Goal: Information Seeking & Learning: Learn about a topic

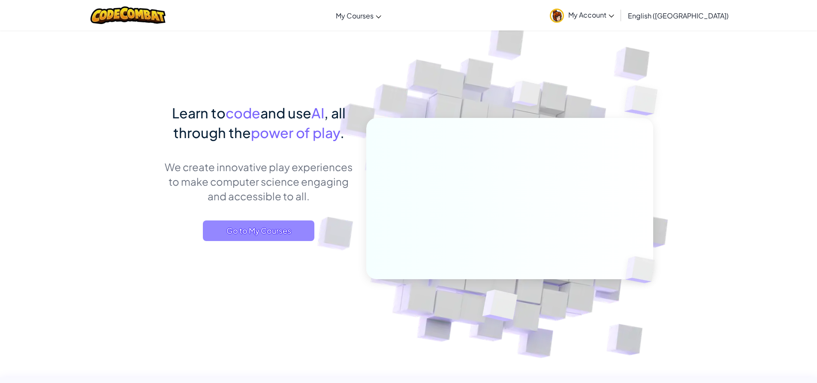
click at [302, 225] on span "Go to My Courses" at bounding box center [258, 230] width 111 height 21
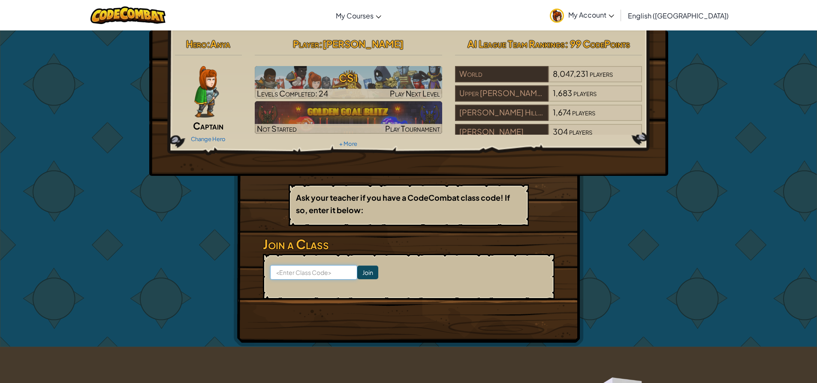
click at [309, 272] on input at bounding box center [313, 272] width 87 height 15
click at [345, 276] on input "badtownold" at bounding box center [313, 272] width 87 height 15
type input "badtownold"
click at [357, 275] on input "Join" at bounding box center [367, 272] width 21 height 14
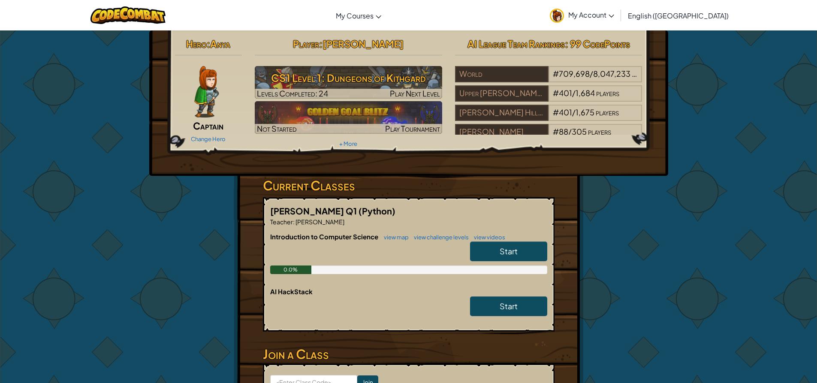
click at [525, 253] on link "Start" at bounding box center [508, 251] width 77 height 20
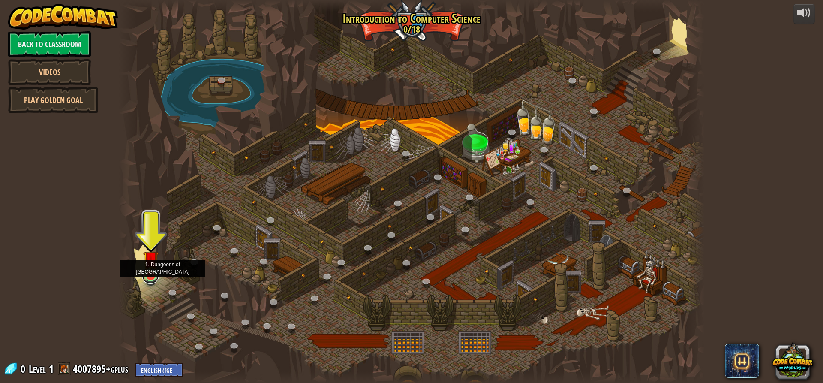
click at [153, 277] on link at bounding box center [150, 275] width 17 height 17
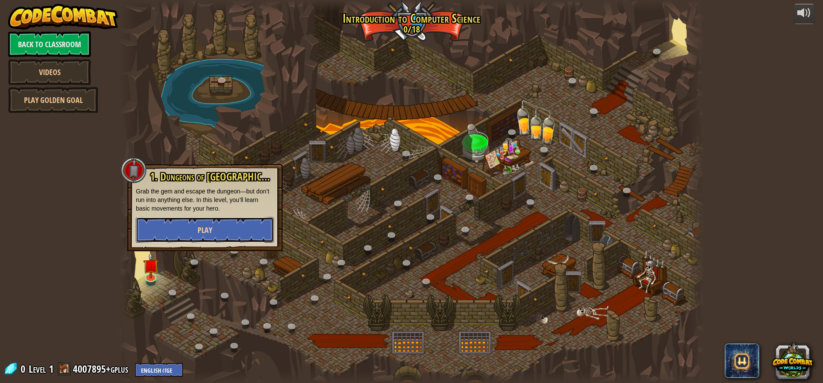
click at [261, 231] on button "Play" at bounding box center [205, 230] width 138 height 26
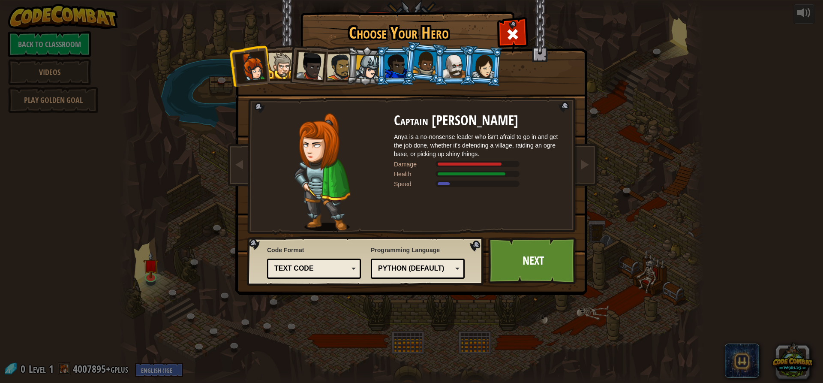
click at [318, 271] on div "Text code" at bounding box center [311, 269] width 74 height 10
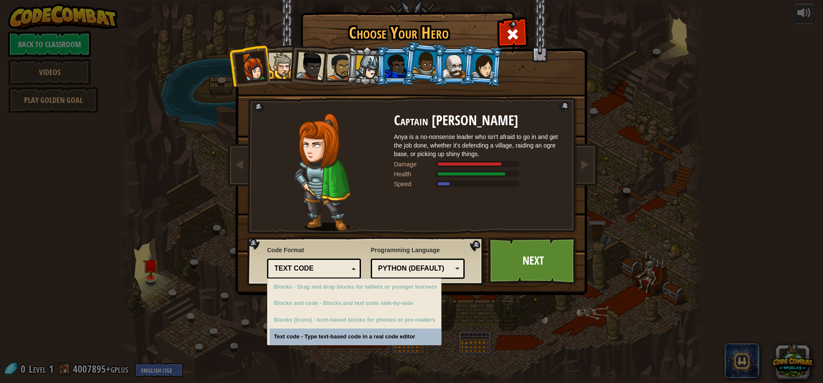
click at [335, 269] on div "Text code" at bounding box center [311, 269] width 74 height 10
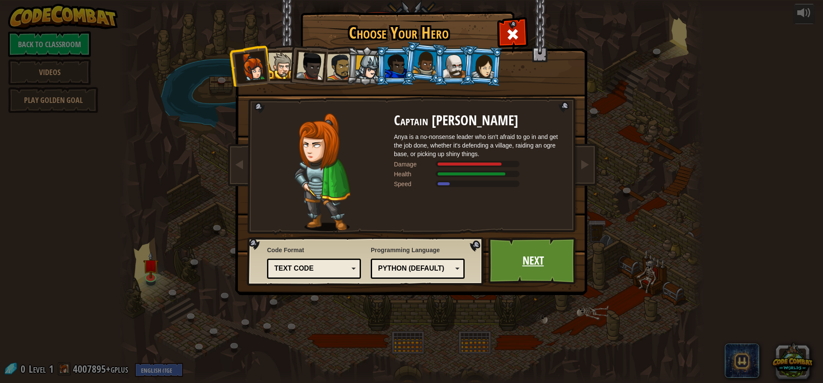
click at [529, 258] on link "Next" at bounding box center [533, 260] width 90 height 47
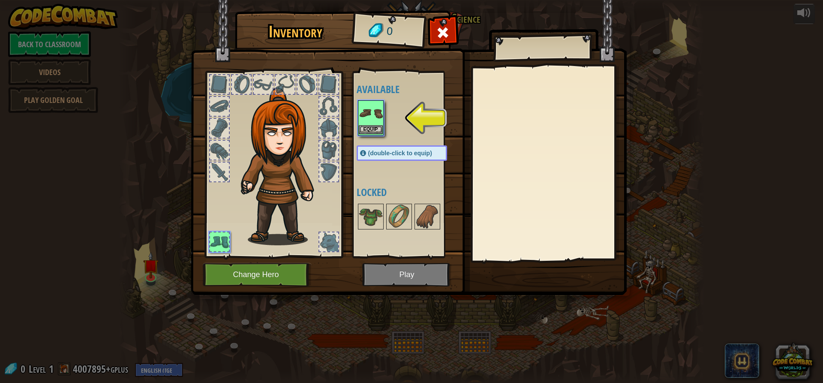
drag, startPoint x: 372, startPoint y: 112, endPoint x: 376, endPoint y: 123, distance: 11.8
click at [372, 113] on img at bounding box center [371, 113] width 24 height 24
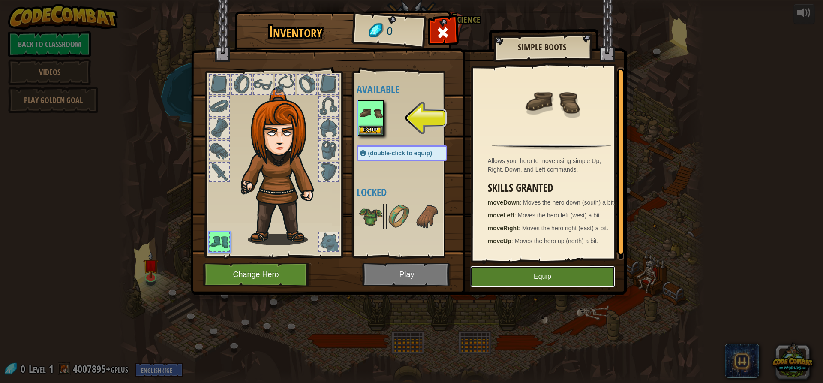
drag, startPoint x: 520, startPoint y: 271, endPoint x: 517, endPoint y: 274, distance: 5.2
click at [518, 274] on button "Equip" at bounding box center [542, 276] width 145 height 21
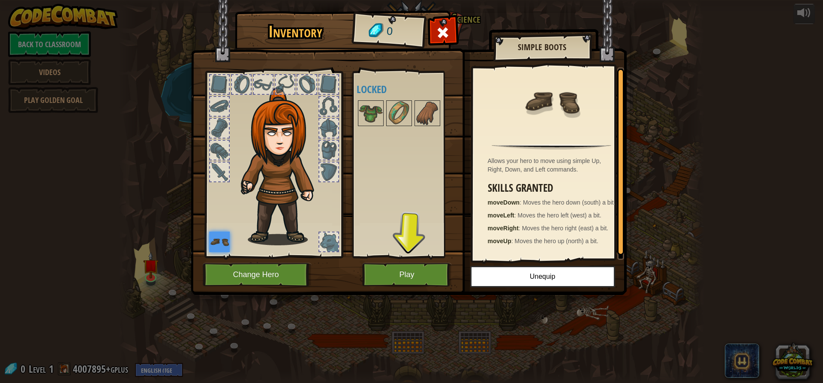
click at [415, 288] on img at bounding box center [409, 139] width 436 height 311
click at [409, 276] on button "Play" at bounding box center [407, 275] width 90 height 24
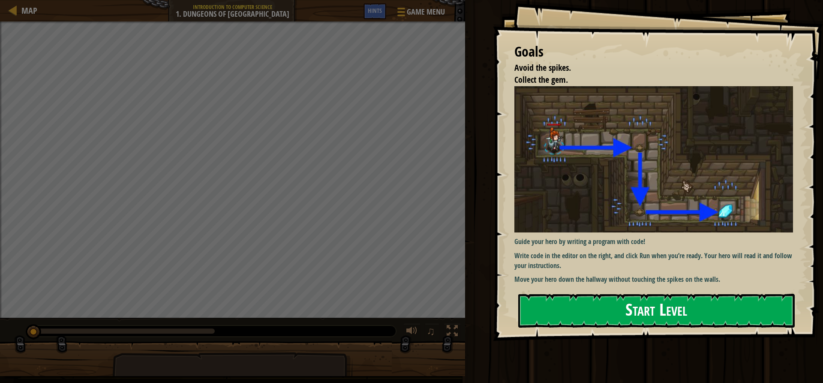
click at [599, 312] on button "Start Level" at bounding box center [656, 311] width 276 height 34
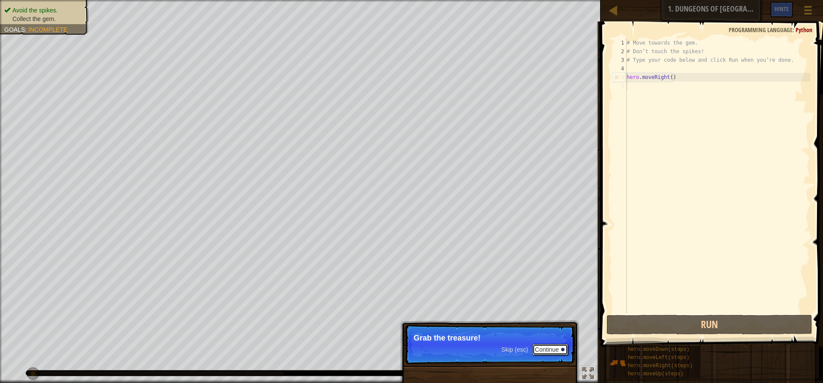
click at [539, 350] on button "Continue" at bounding box center [550, 349] width 36 height 11
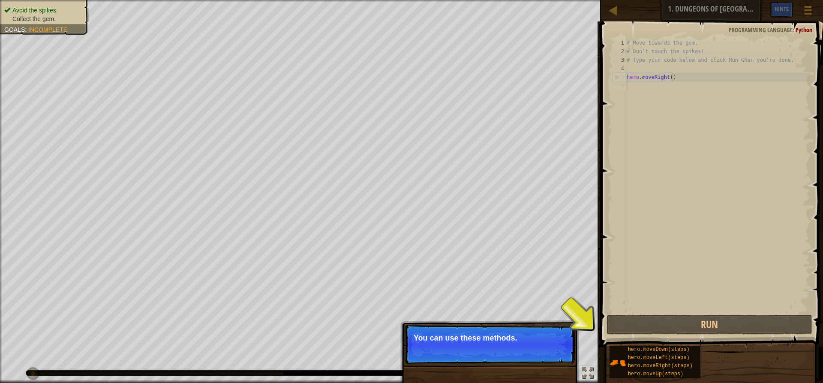
click at [470, 345] on p "Skip (esc) Continue You can use these methods." at bounding box center [490, 343] width 170 height 39
click at [557, 347] on button "Continue" at bounding box center [550, 349] width 36 height 11
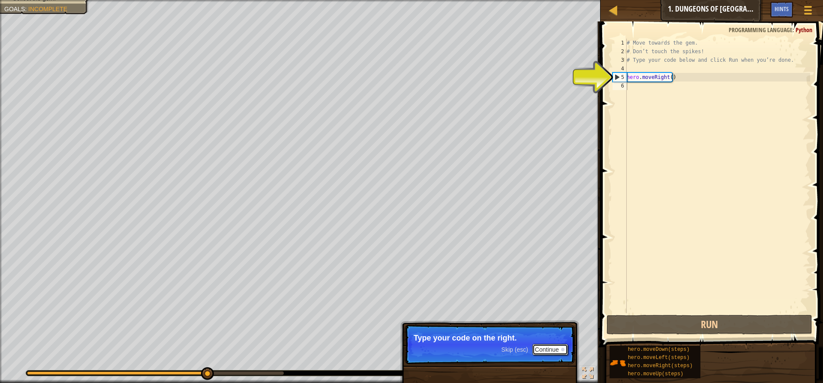
click at [541, 348] on button "Continue" at bounding box center [550, 349] width 36 height 11
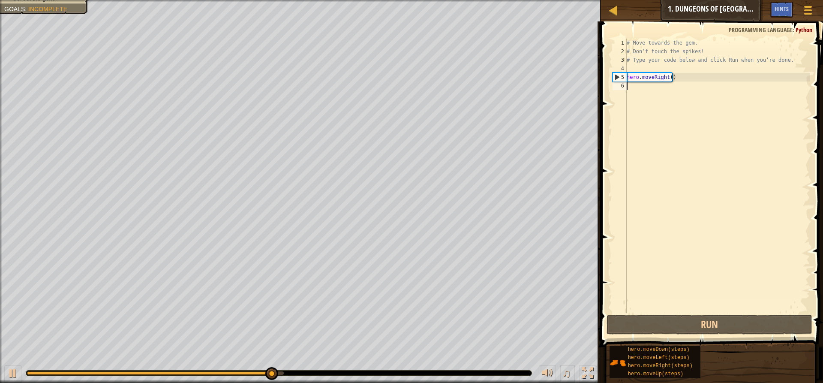
click at [738, 126] on div "# Move towards the gem. # Don’t touch the spikes! # Type your code below and cl…" at bounding box center [717, 184] width 185 height 291
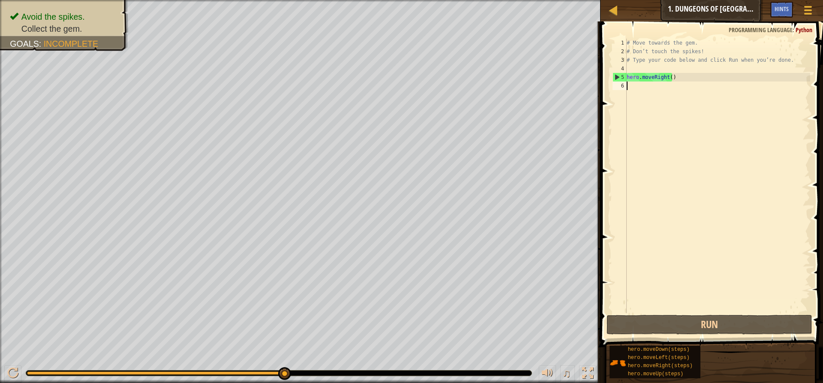
click at [750, 95] on div "# Move towards the gem. # Don’t touch the spikes! # Type your code below and cl…" at bounding box center [717, 184] width 185 height 291
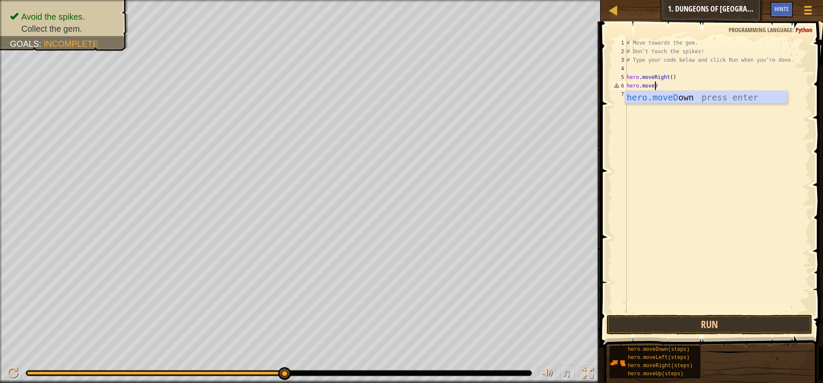
scroll to position [4, 2]
type textarea "hero.moveDo"
type textarea "]"
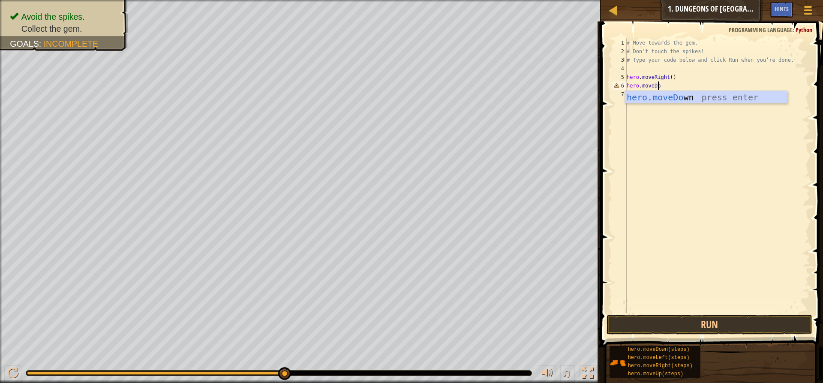
type textarea "hero.moveDow"
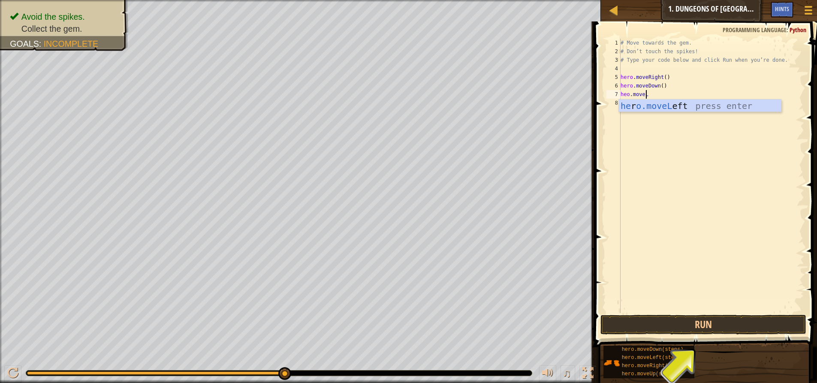
scroll to position [4, 1]
type textarea "heo.moveRight"
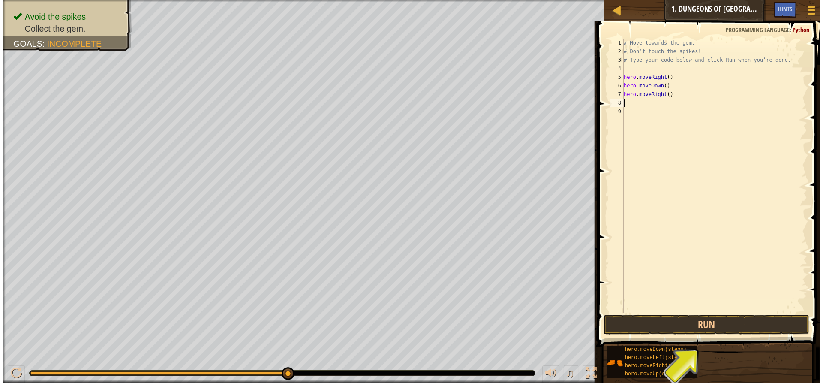
scroll to position [4, 0]
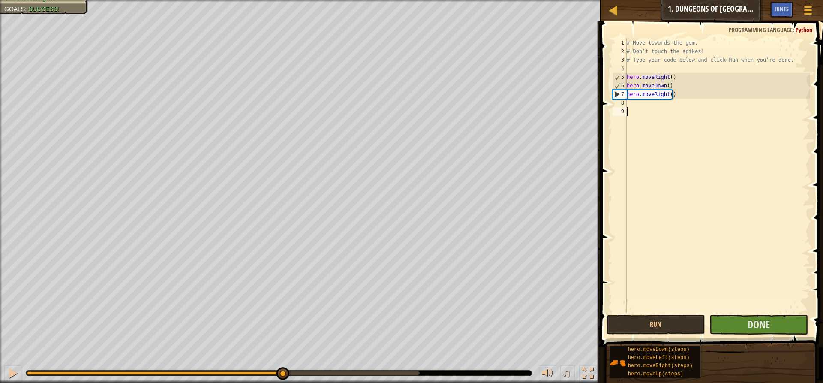
click at [745, 311] on div "# Move towards the gem. # Don’t touch the spikes! # Type your code below and cl…" at bounding box center [717, 184] width 185 height 291
click at [745, 324] on button "Done" at bounding box center [758, 325] width 99 height 20
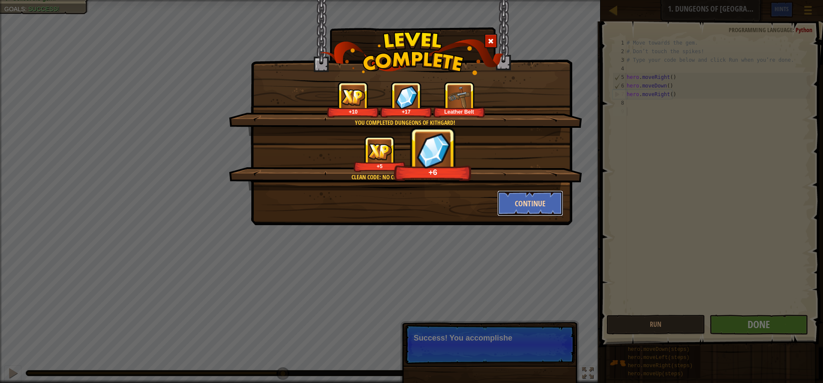
click at [538, 209] on button "Continue" at bounding box center [530, 203] width 66 height 26
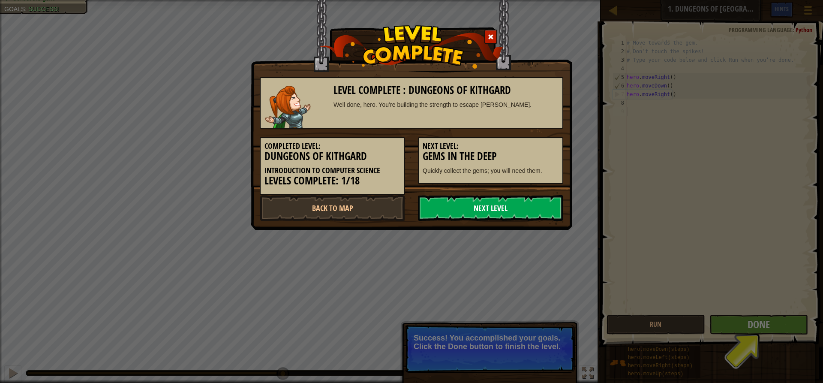
click at [549, 201] on link "Next Level" at bounding box center [490, 208] width 145 height 26
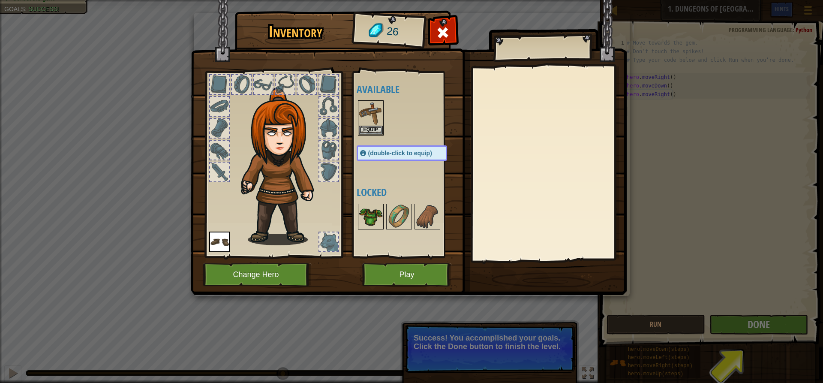
click at [378, 215] on img at bounding box center [371, 216] width 24 height 24
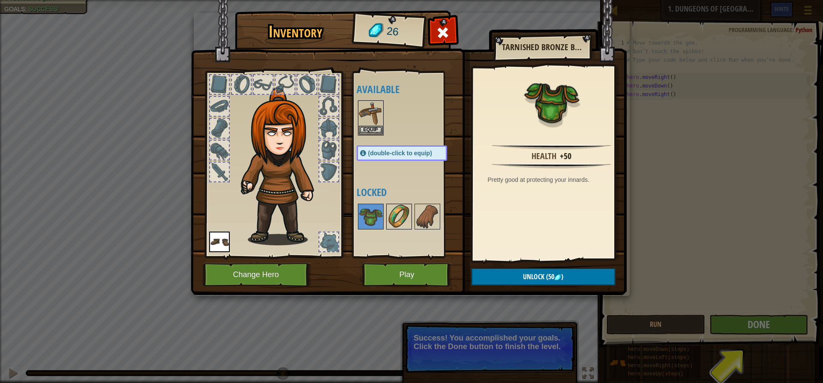
click at [389, 216] on img at bounding box center [399, 216] width 24 height 24
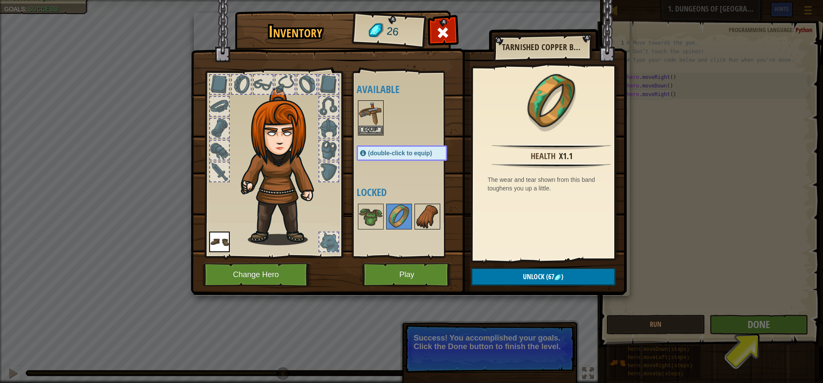
click at [414, 218] on div at bounding box center [427, 217] width 26 height 26
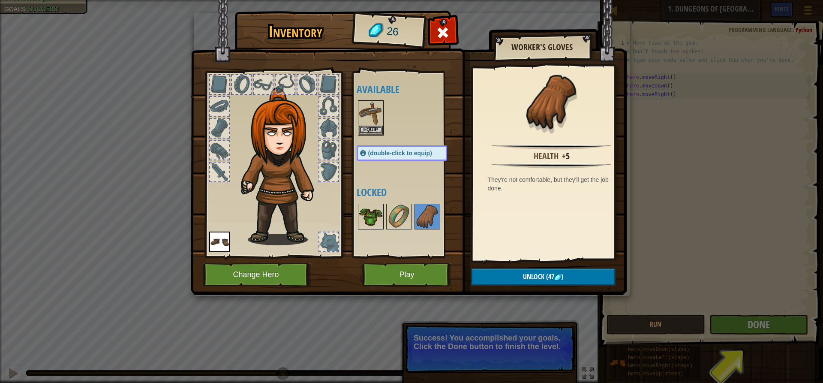
drag, startPoint x: 393, startPoint y: 221, endPoint x: 371, endPoint y: 221, distance: 21.4
click at [390, 222] on img at bounding box center [399, 216] width 24 height 24
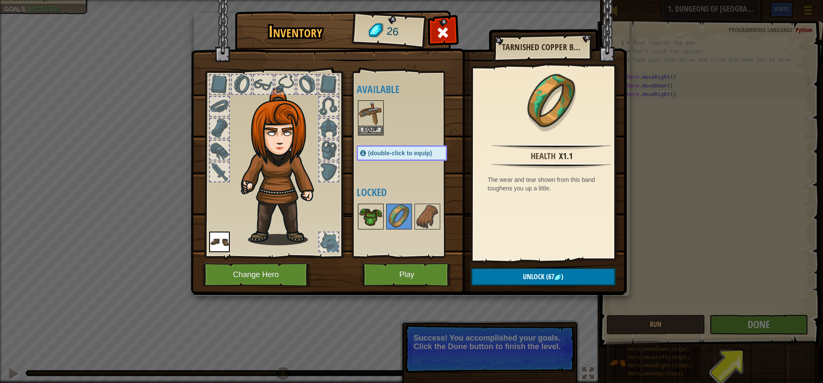
click at [370, 221] on img at bounding box center [371, 216] width 24 height 24
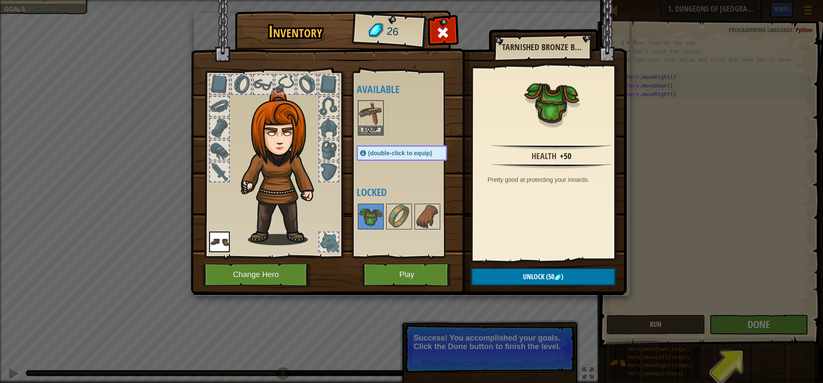
click at [260, 81] on div at bounding box center [263, 84] width 19 height 19
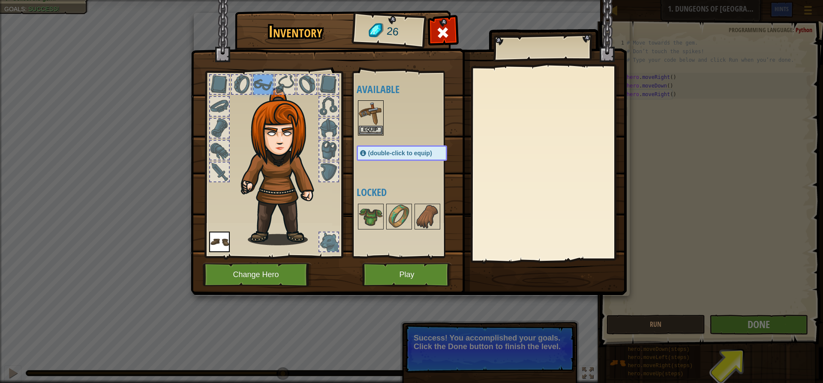
drag, startPoint x: 699, startPoint y: 20, endPoint x: 625, endPoint y: 49, distance: 78.9
click at [694, 24] on div "Inventory 26 Available Equip Equip (double-click to equip) Locked Equip Unequip…" at bounding box center [411, 191] width 823 height 383
click at [446, 26] on span at bounding box center [443, 33] width 14 height 14
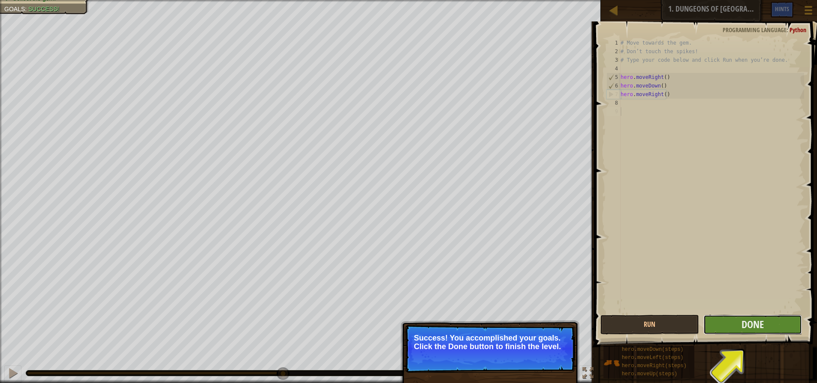
click at [724, 320] on button "Done" at bounding box center [752, 325] width 99 height 20
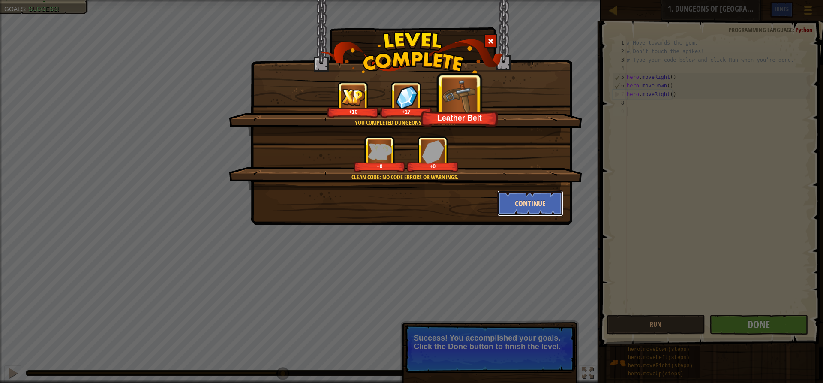
click at [539, 204] on button "Continue" at bounding box center [530, 203] width 66 height 26
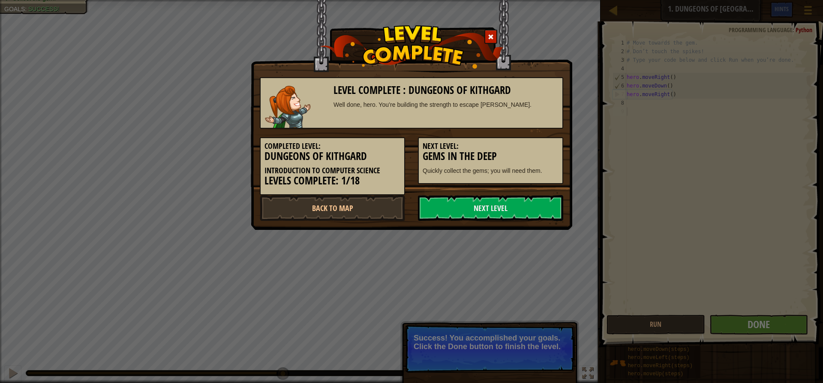
click at [470, 222] on div "Level Complete : Dungeons of Kithgard Well done, hero. You’re building the stre…" at bounding box center [411, 115] width 321 height 230
click at [473, 213] on link "Next Level" at bounding box center [490, 208] width 145 height 26
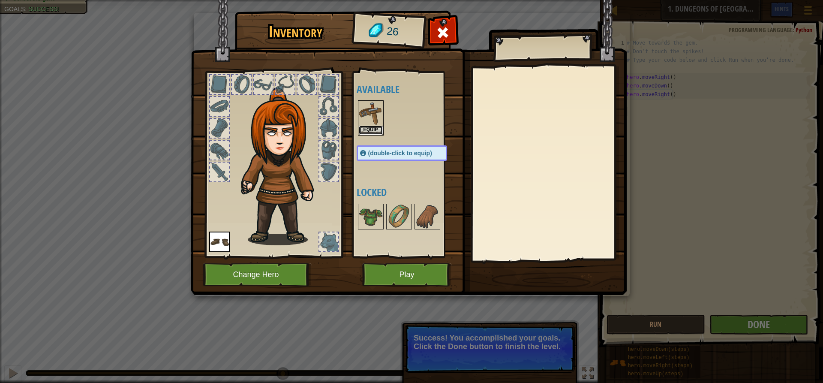
click at [378, 126] on button "Equip" at bounding box center [371, 130] width 24 height 9
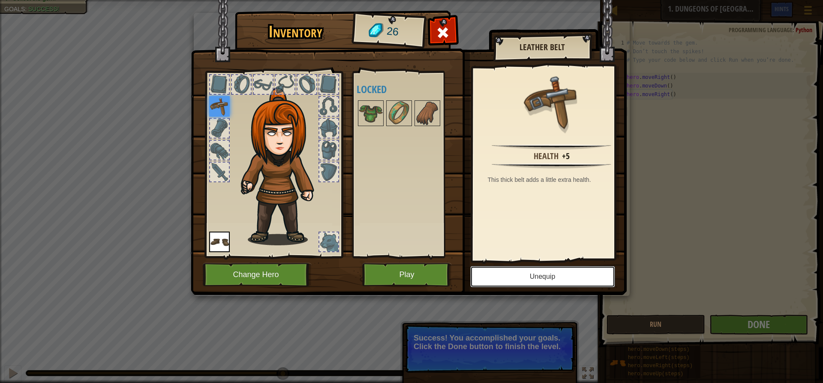
click at [517, 273] on button "Unequip" at bounding box center [542, 276] width 145 height 21
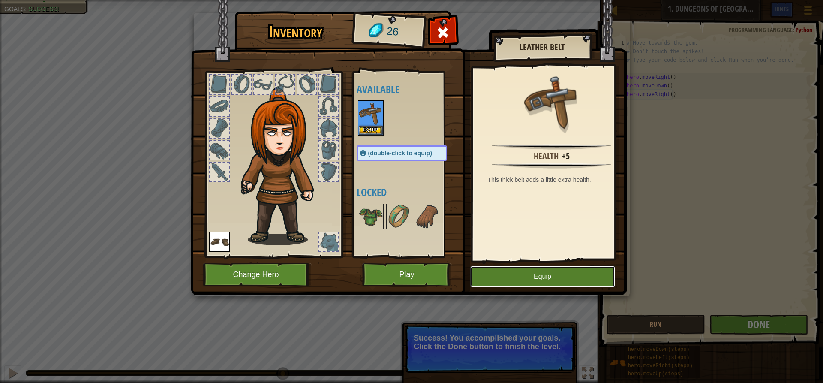
click at [520, 276] on button "Equip" at bounding box center [542, 276] width 145 height 21
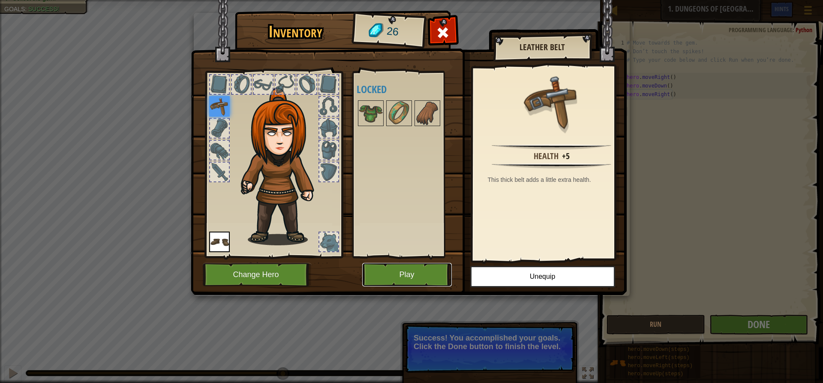
click at [426, 278] on button "Play" at bounding box center [407, 275] width 90 height 24
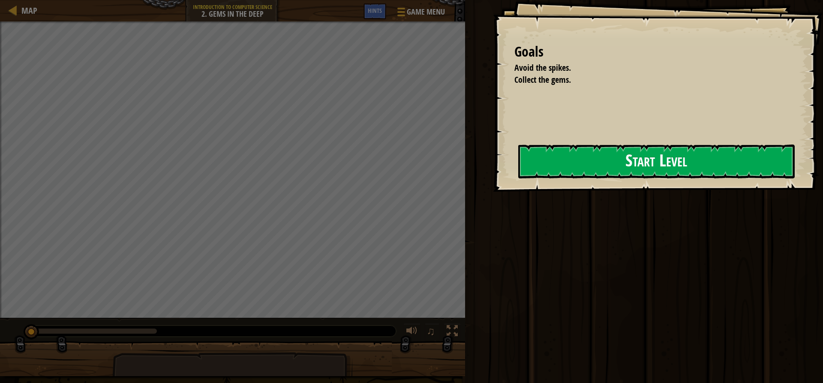
click at [589, 159] on button "Start Level" at bounding box center [656, 161] width 276 height 34
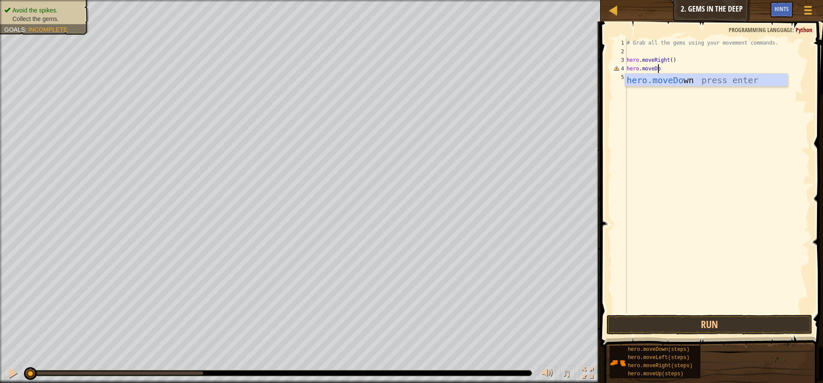
scroll to position [4, 2]
type textarea "hero.moveDow"
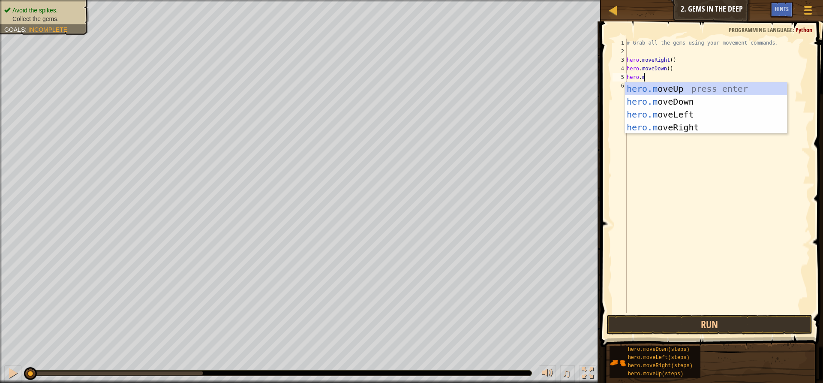
scroll to position [4, 1]
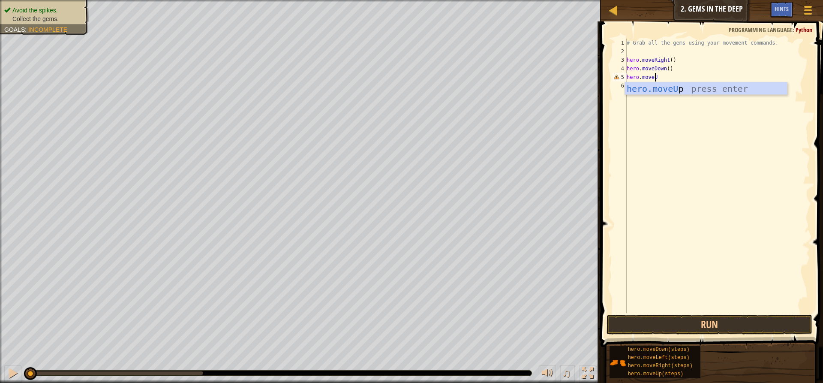
type textarea "hero.moveUp"
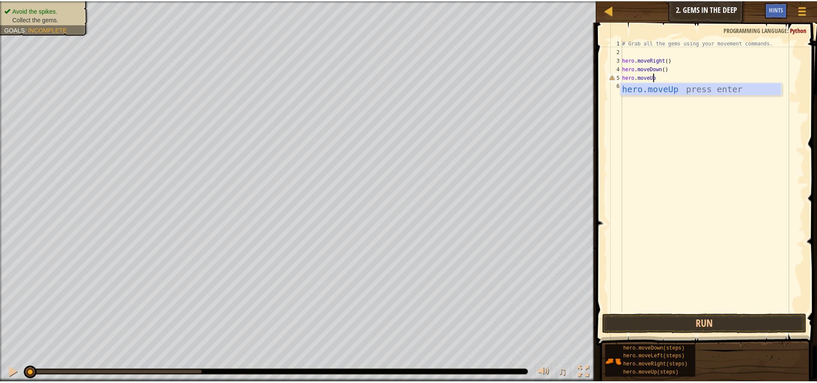
scroll to position [4, 0]
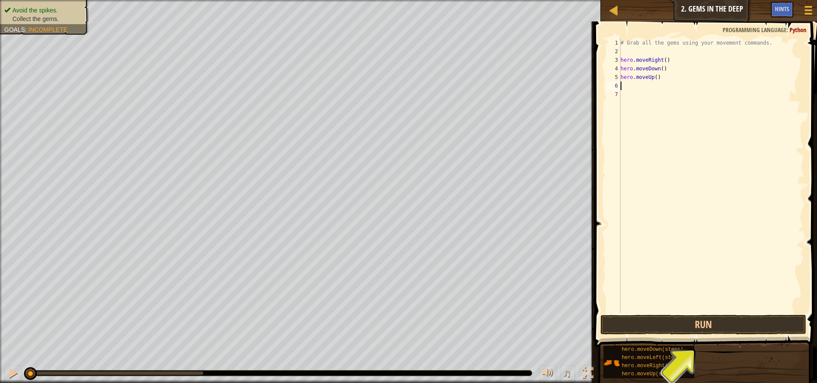
click at [655, 78] on div "# Grab all the gems using your movement commands. hero . moveRight ( ) hero . m…" at bounding box center [711, 184] width 185 height 291
type textarea "hero.moveUp(2)"
click at [679, 85] on div "# Grab all the gems using your movement commands. hero . moveRight ( ) hero . m…" at bounding box center [711, 184] width 185 height 291
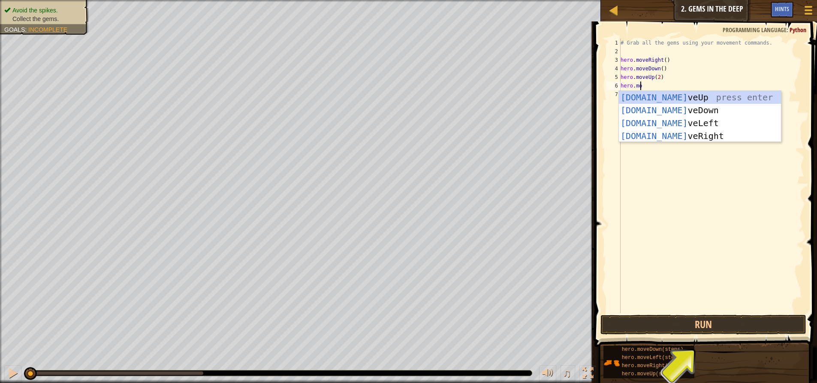
scroll to position [4, 1]
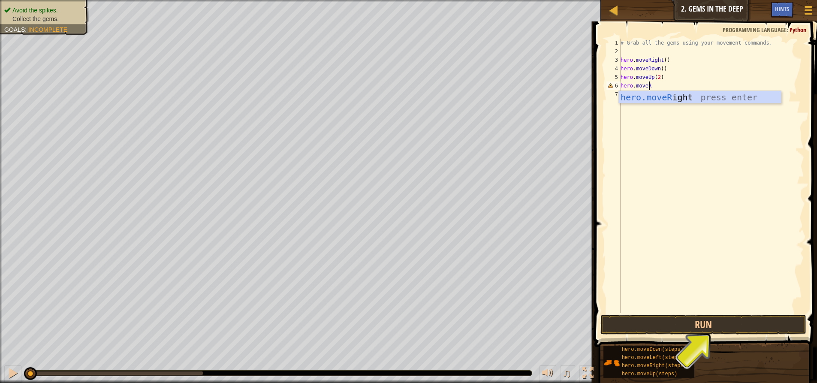
type textarea "hero.moveRi"
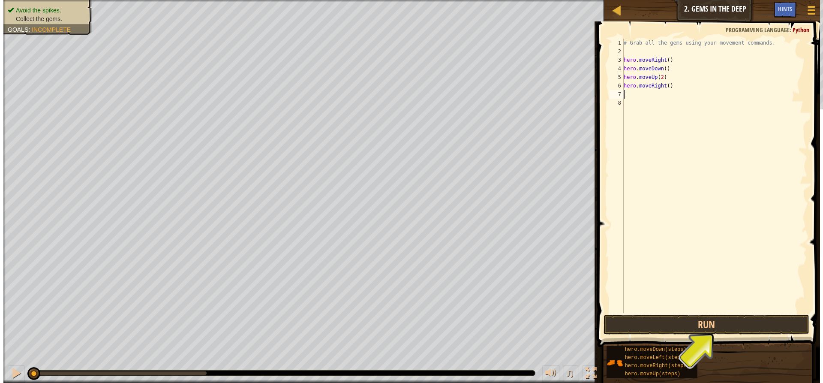
scroll to position [4, 0]
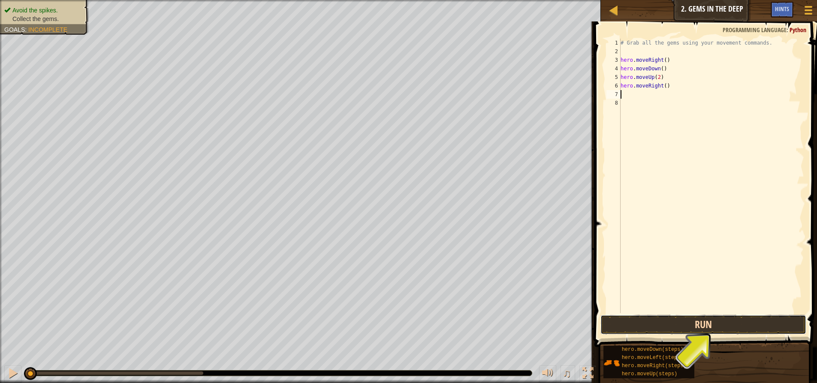
click at [703, 327] on button "Run" at bounding box center [703, 325] width 206 height 20
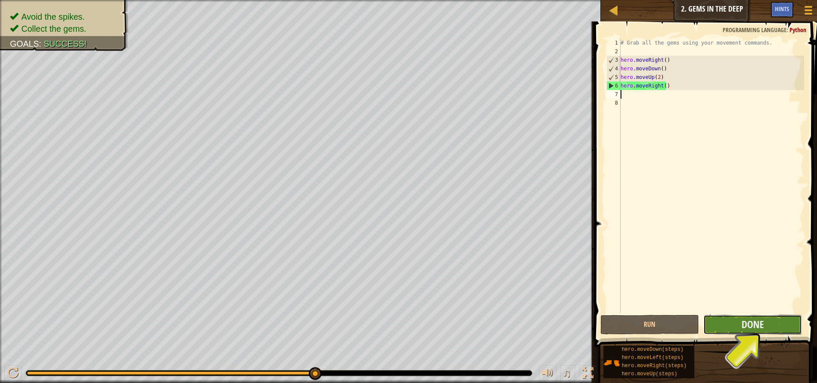
click at [732, 324] on button "Done" at bounding box center [752, 325] width 99 height 20
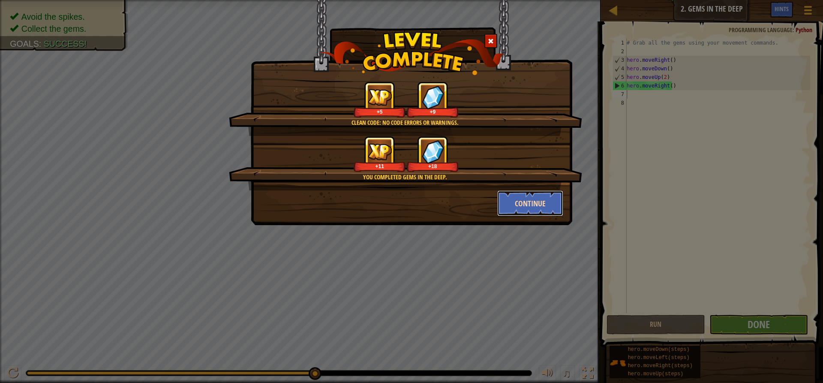
drag, startPoint x: 556, startPoint y: 198, endPoint x: 550, endPoint y: 203, distance: 7.0
click at [550, 203] on button "Continue" at bounding box center [530, 203] width 66 height 26
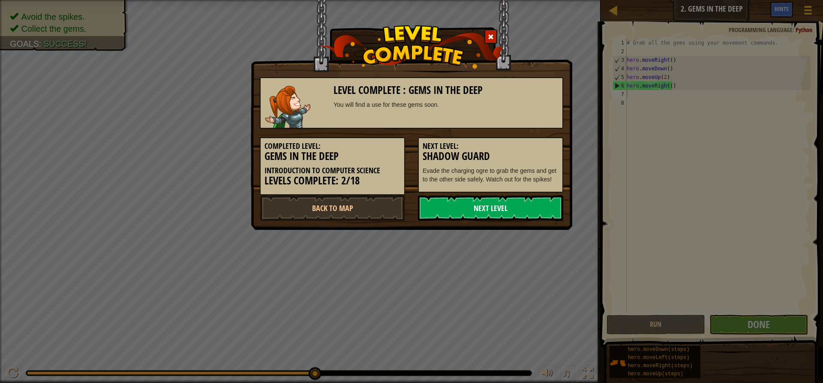
click at [498, 214] on link "Next Level" at bounding box center [490, 208] width 145 height 26
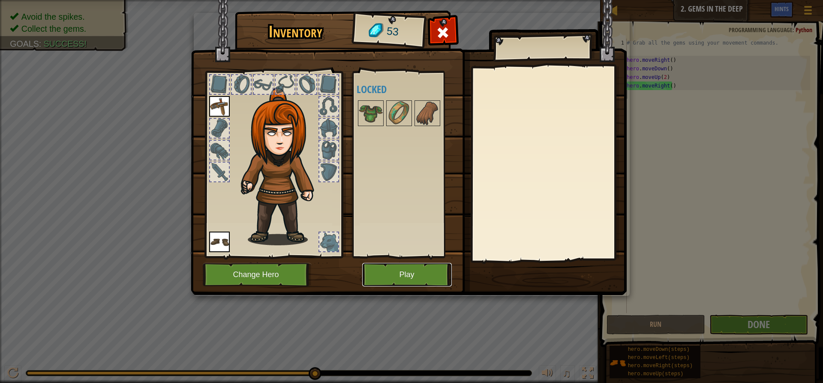
click at [435, 267] on button "Play" at bounding box center [407, 275] width 90 height 24
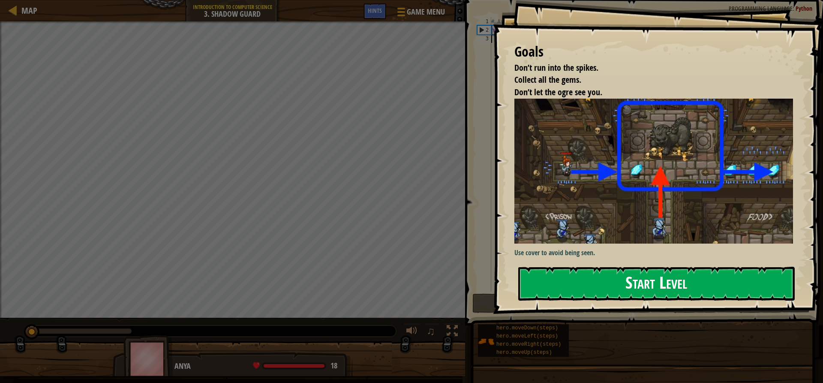
drag, startPoint x: 663, startPoint y: 279, endPoint x: 650, endPoint y: 275, distance: 13.6
click at [664, 279] on button "Start Level" at bounding box center [656, 284] width 276 height 34
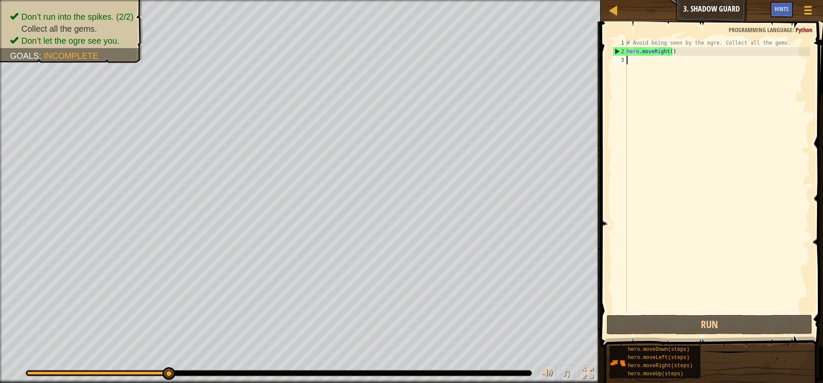
drag, startPoint x: 164, startPoint y: 373, endPoint x: 256, endPoint y: 359, distance: 92.7
click at [253, 363] on div "♫" at bounding box center [300, 371] width 601 height 26
click at [642, 102] on div "# Avoid being seen by the ogre. Collect all the gems. hero . moveRight ( )" at bounding box center [717, 184] width 185 height 291
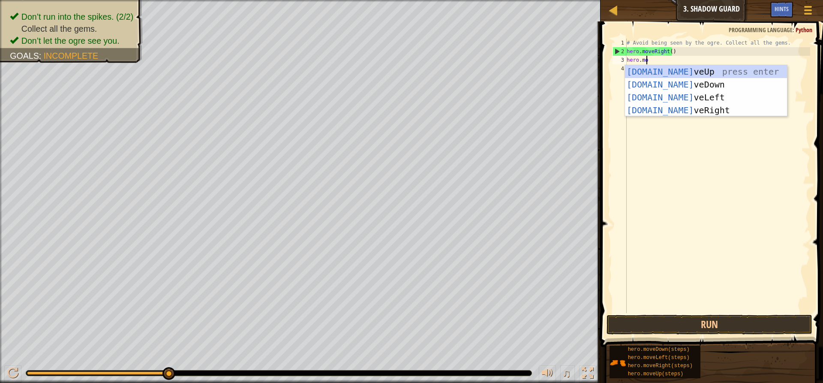
scroll to position [4, 1]
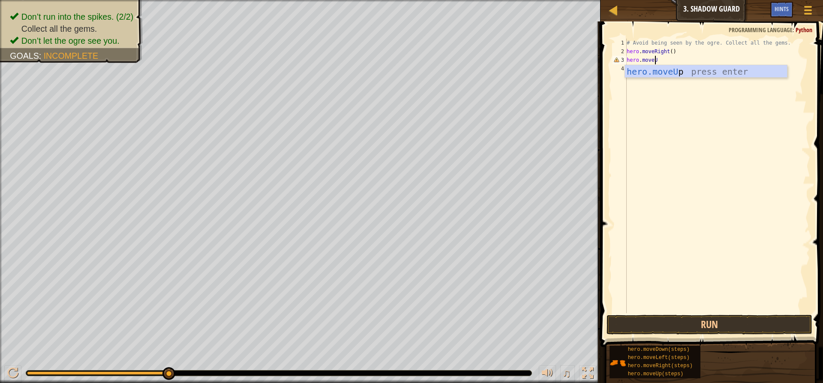
type textarea "hero.moveUp"
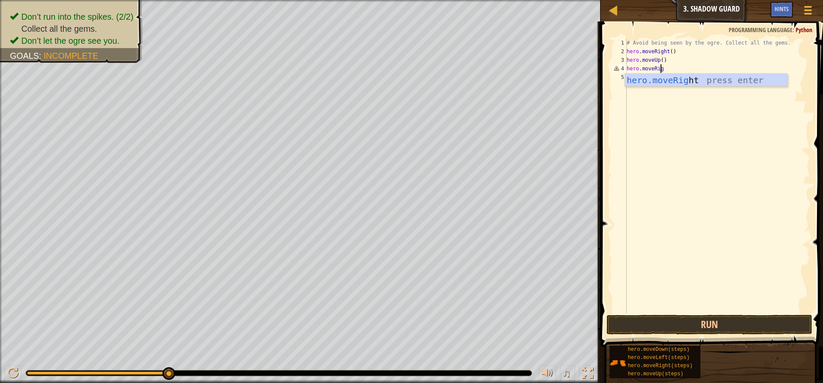
type textarea "hero.moveRigh"
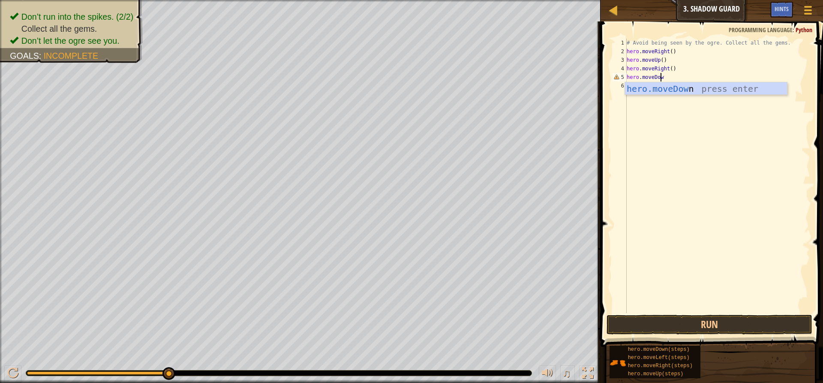
type textarea "hero.moveDown"
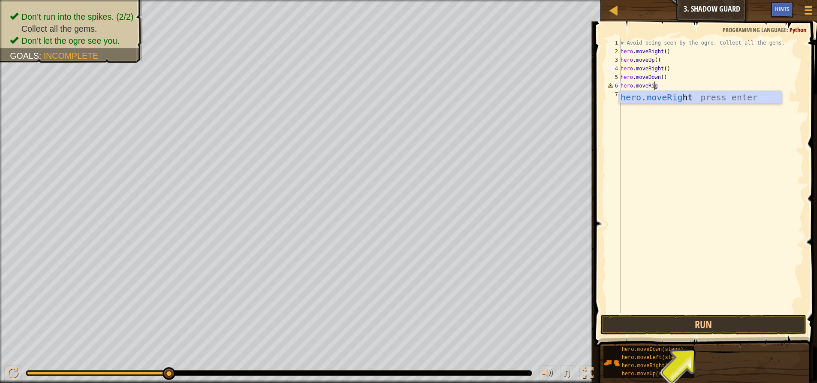
scroll to position [4, 3]
type textarea "hero.moveRight"
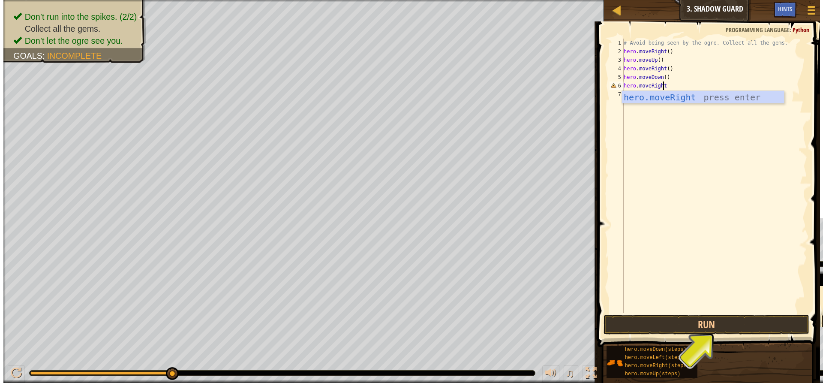
scroll to position [4, 0]
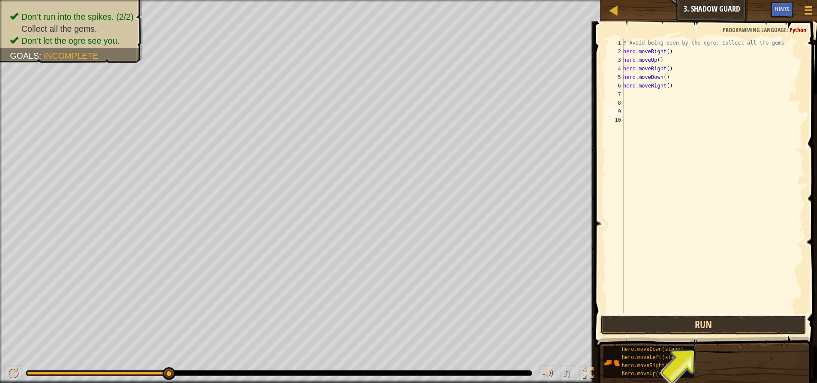
click at [630, 318] on button "Run" at bounding box center [703, 325] width 206 height 20
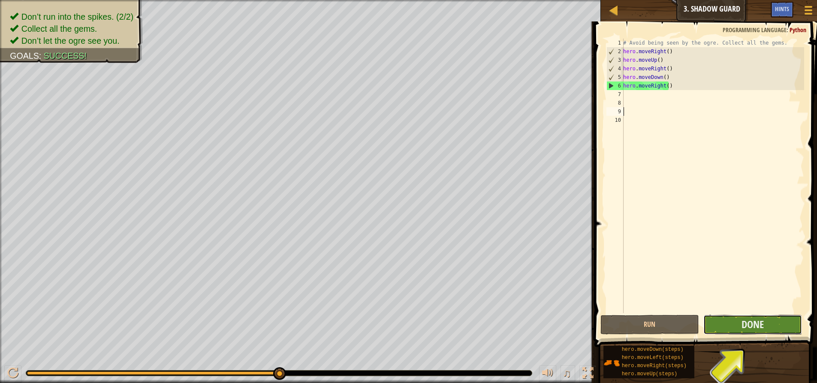
click at [726, 325] on button "Done" at bounding box center [752, 325] width 99 height 20
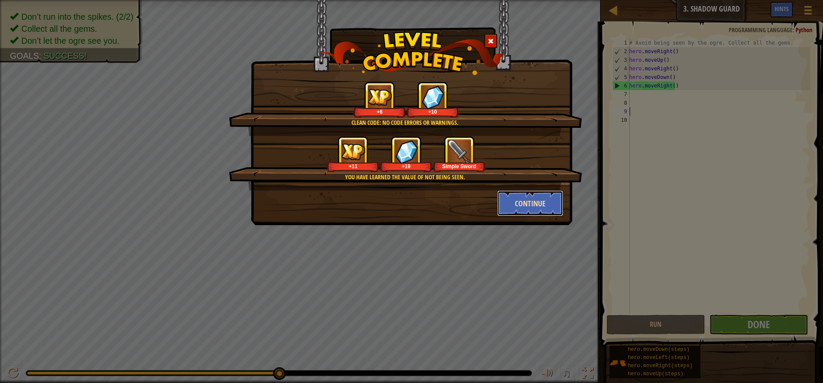
click at [557, 201] on button "Continue" at bounding box center [530, 203] width 66 height 26
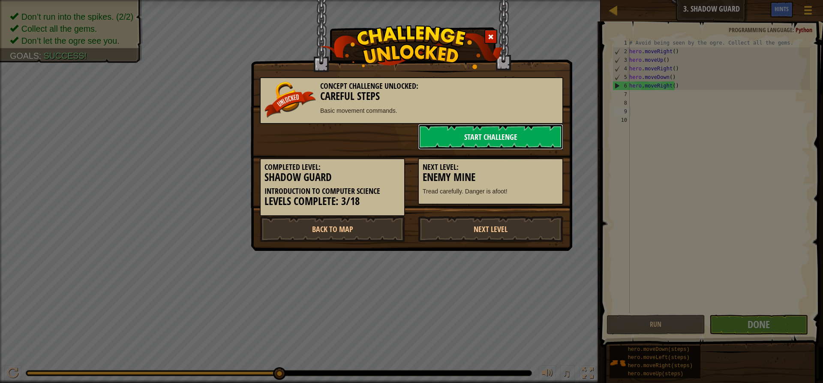
click at [431, 138] on link "Start Challenge" at bounding box center [490, 137] width 145 height 26
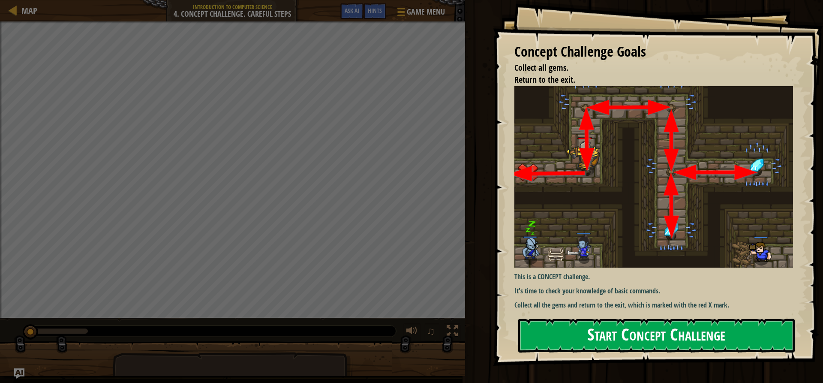
click at [666, 322] on button "Start Concept Challenge" at bounding box center [656, 335] width 276 height 34
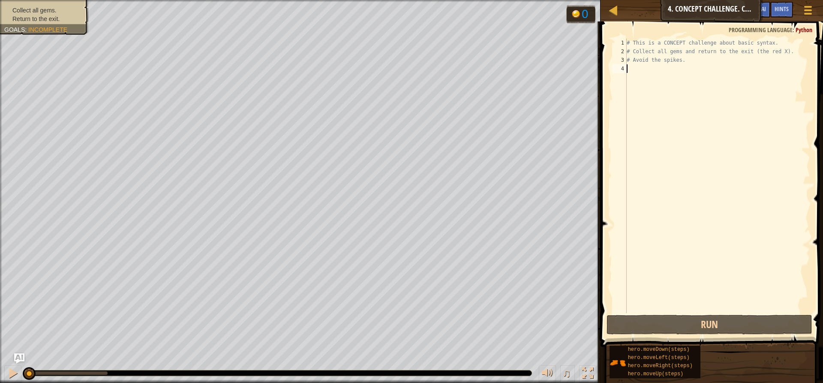
scroll to position [4, 0]
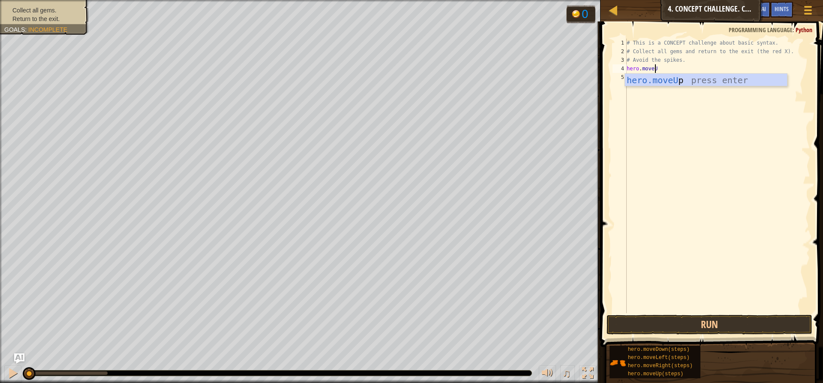
type textarea "hero.moveU["
type textarea "hero.moveUp"
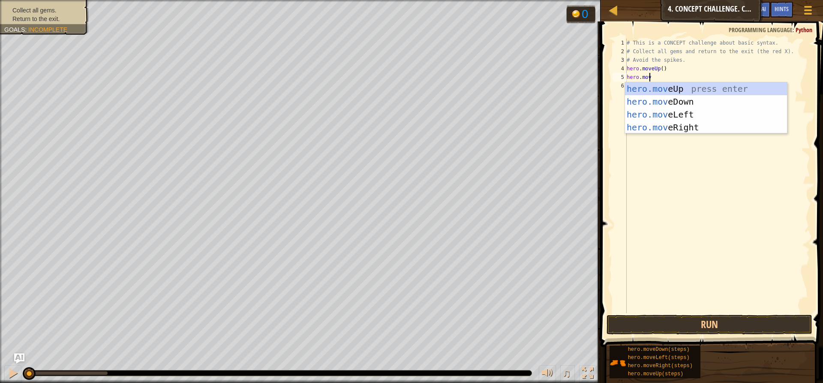
scroll to position [4, 1]
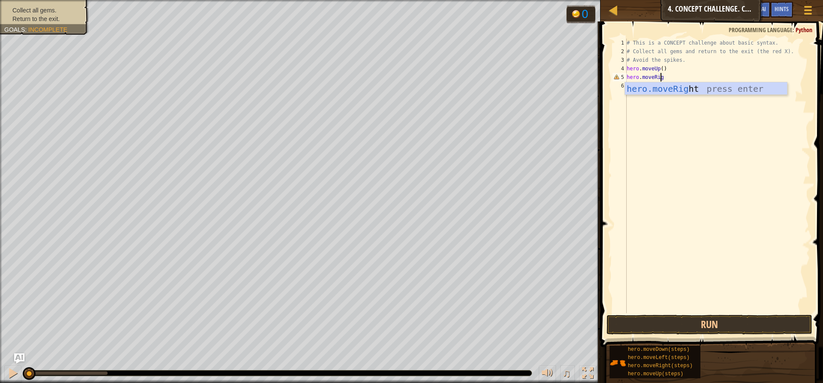
type textarea "hero.moveRigh"
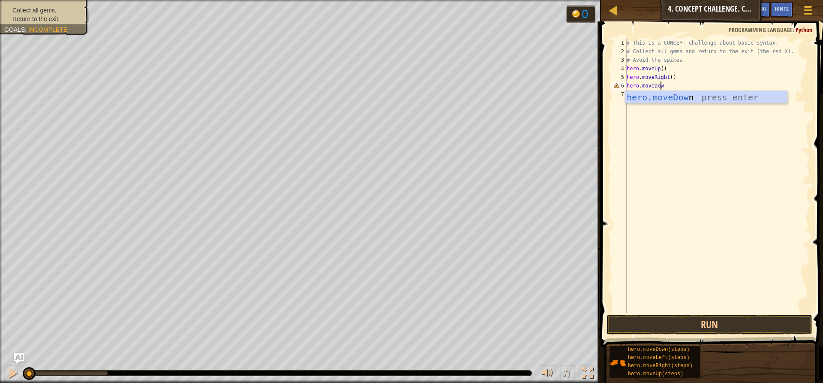
type textarea "hero.moveDown"
type textarea "hero.moveDown(2)"
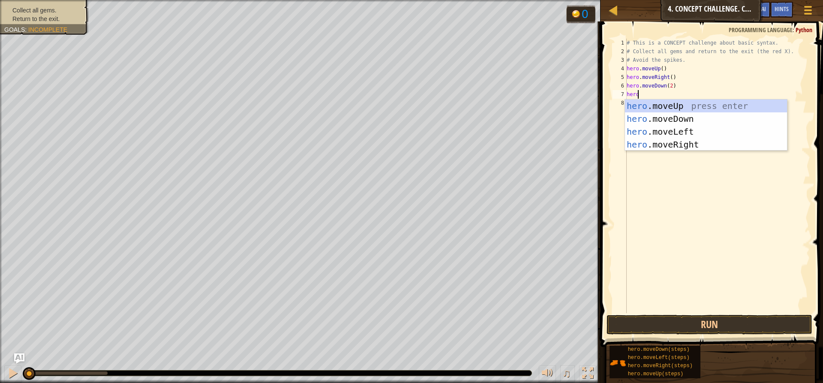
scroll to position [4, 0]
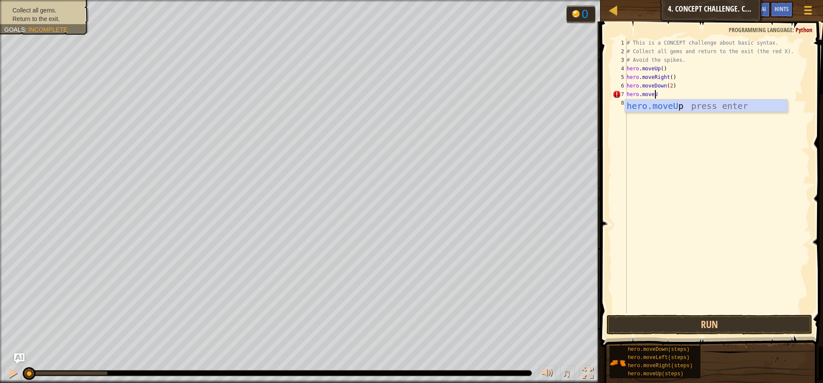
type textarea "hero.moveUp"
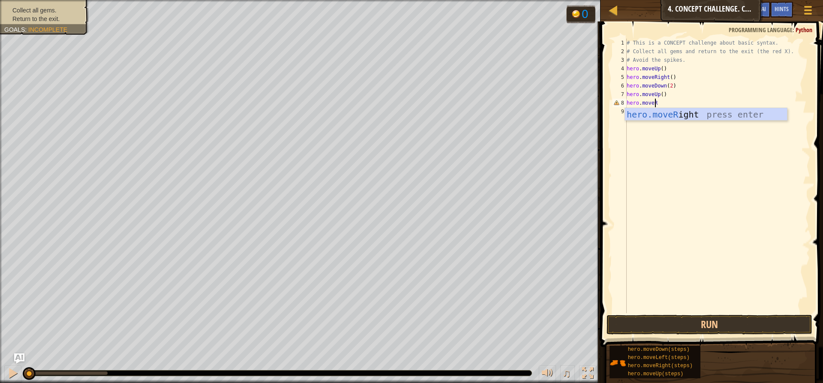
type textarea "hero.moveRigh"
click at [730, 324] on button "Run" at bounding box center [710, 325] width 206 height 20
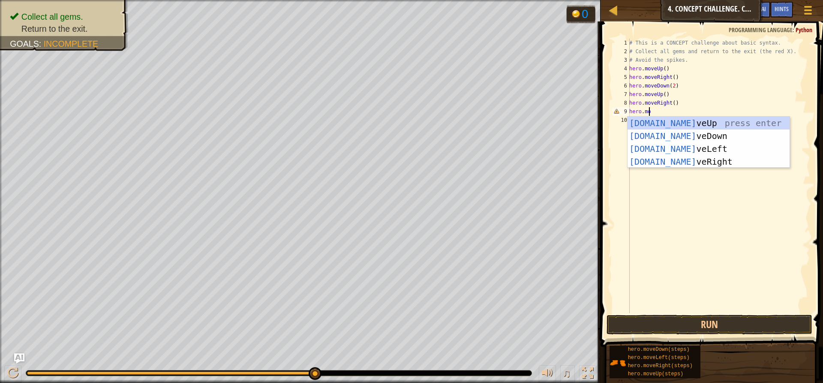
scroll to position [4, 1]
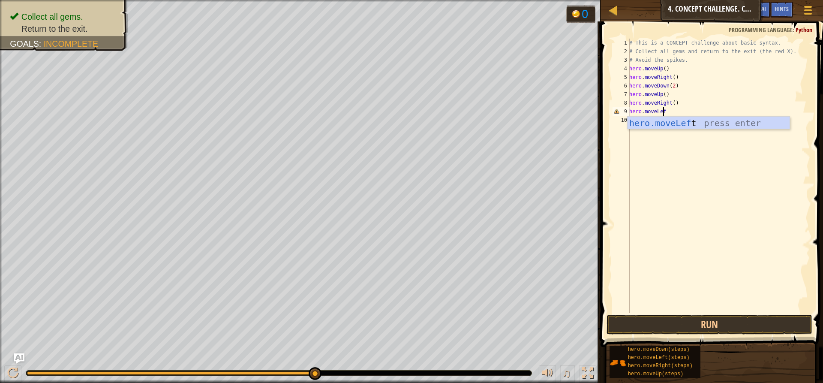
type textarea "hero.moveLeft"
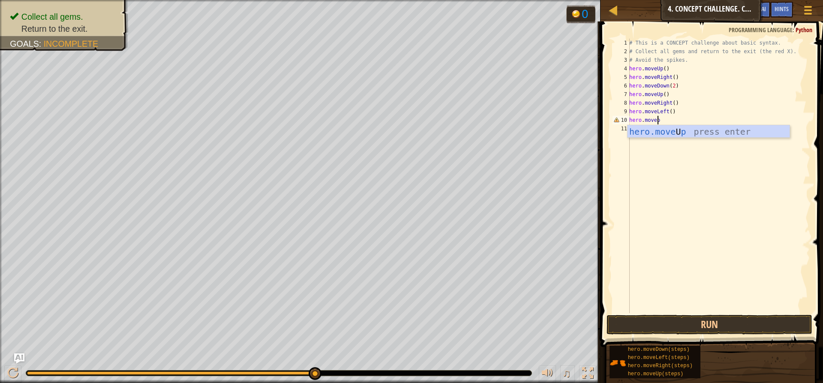
scroll to position [4, 2]
type textarea "hero.moveUp"
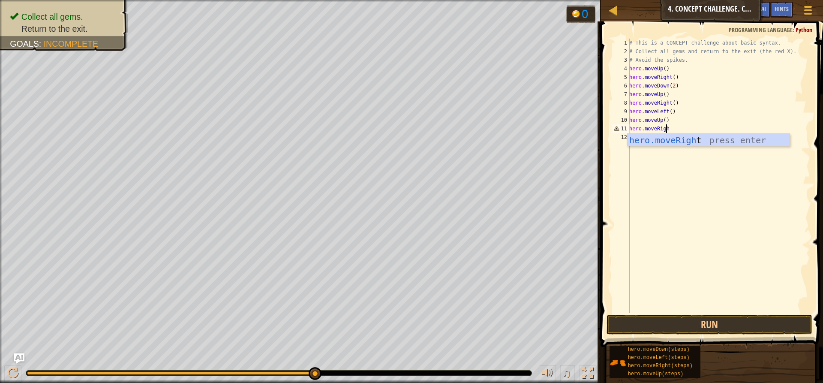
scroll to position [4, 3]
type textarea "hero.moveRight"
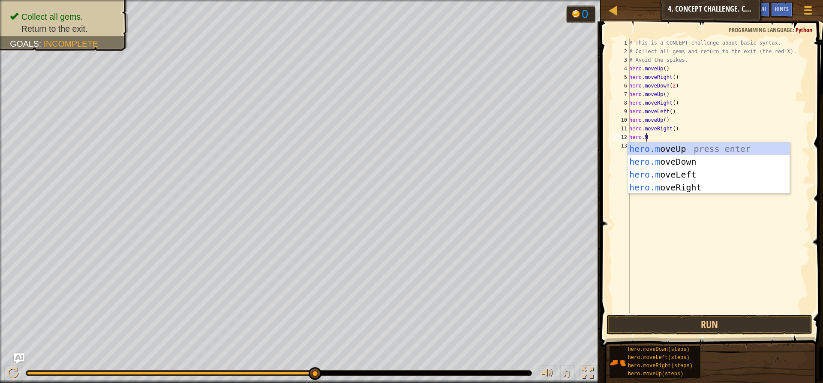
scroll to position [4, 1]
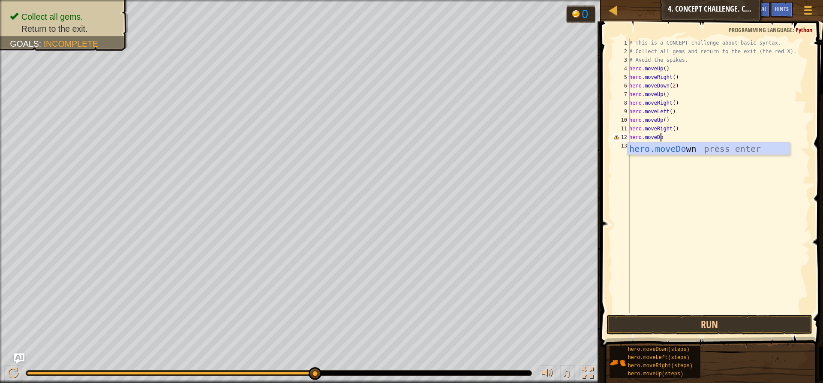
type textarea "hero.moveDown"
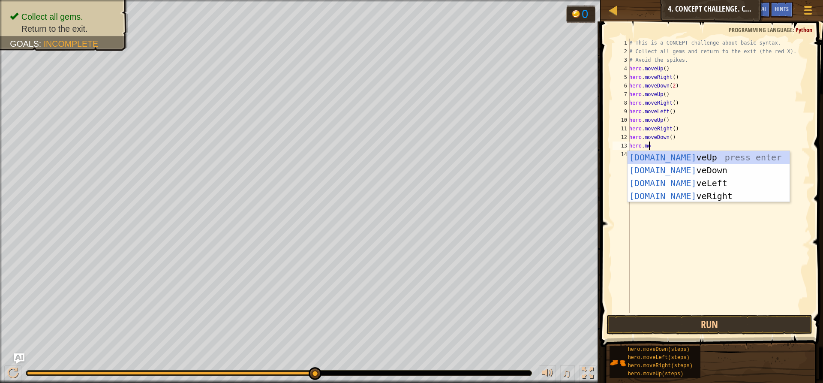
scroll to position [4, 1]
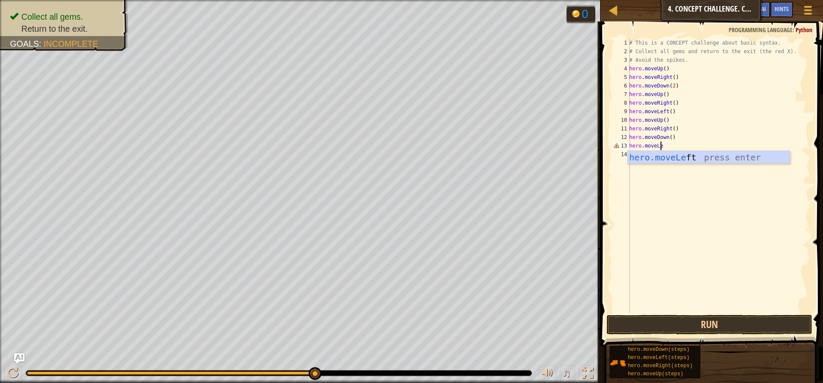
type textarea "hero.moveLeft"
click at [669, 325] on button "Run" at bounding box center [710, 325] width 206 height 20
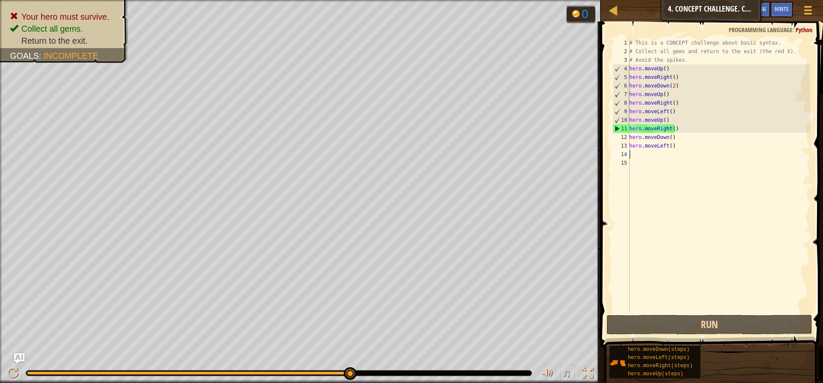
click at [668, 129] on div "# This is a CONCEPT challenge about basic syntax. # Collect all gems and return…" at bounding box center [719, 184] width 183 height 291
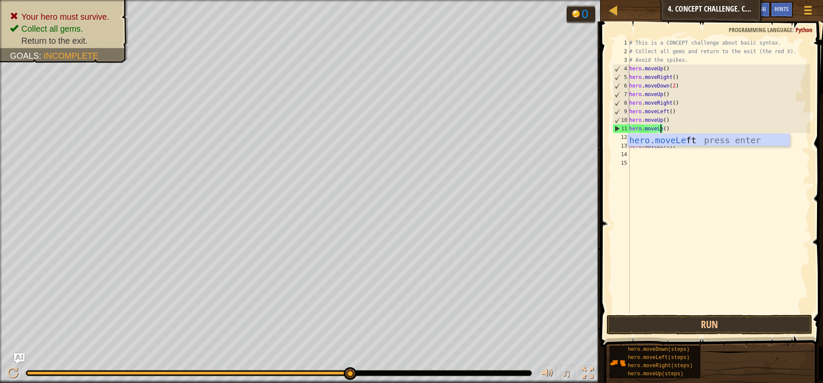
scroll to position [4, 3]
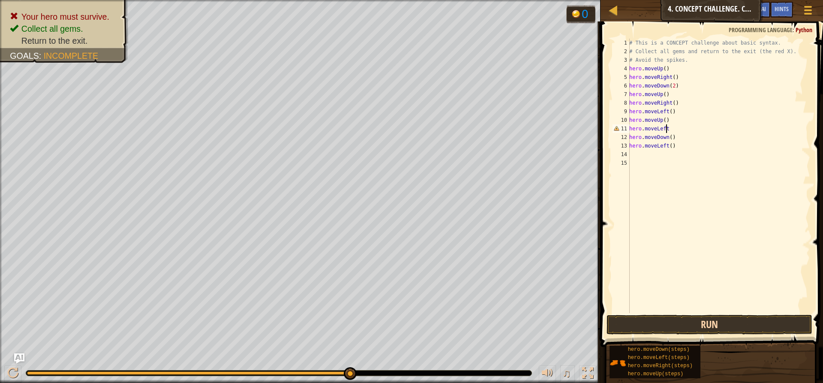
type textarea "hero.moveLeft"
click at [656, 324] on button "Run" at bounding box center [710, 325] width 206 height 20
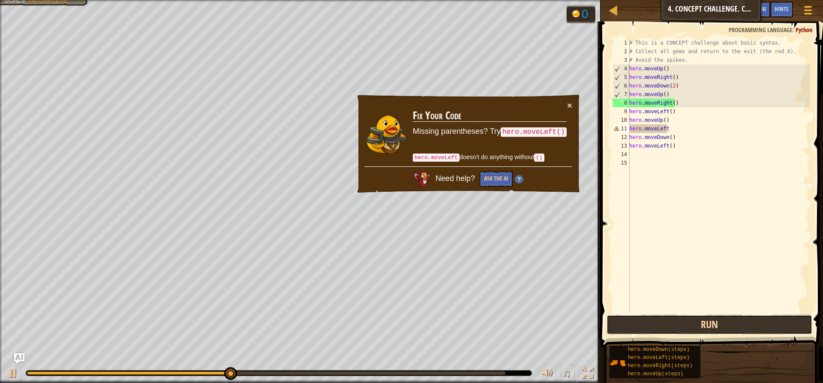
drag, startPoint x: 646, startPoint y: 332, endPoint x: 613, endPoint y: 320, distance: 34.7
click at [646, 328] on button "Run" at bounding box center [710, 325] width 206 height 20
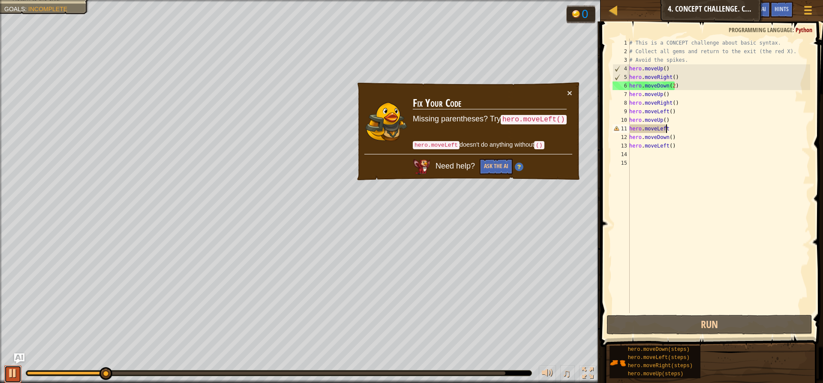
click at [19, 369] on button at bounding box center [12, 374] width 17 height 18
click at [699, 130] on div "# This is a CONCEPT challenge about basic syntax. # Collect all gems and return…" at bounding box center [719, 184] width 183 height 291
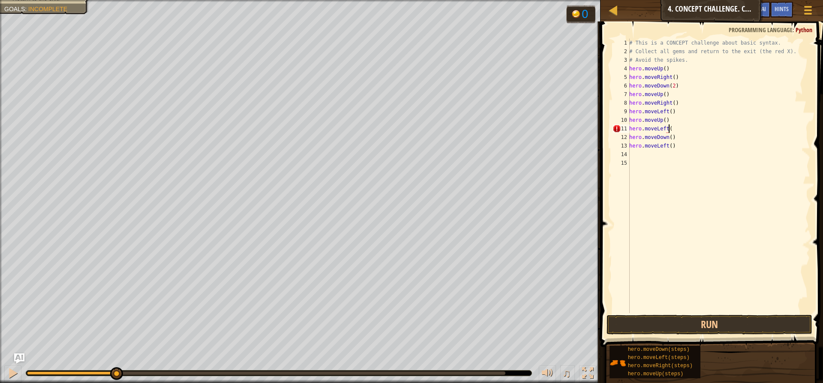
type textarea "hero.moveLeft()"
click at [690, 312] on div "# This is a CONCEPT challenge about basic syntax. # Collect all gems and return…" at bounding box center [719, 184] width 183 height 291
click at [681, 324] on button "Run" at bounding box center [710, 325] width 206 height 20
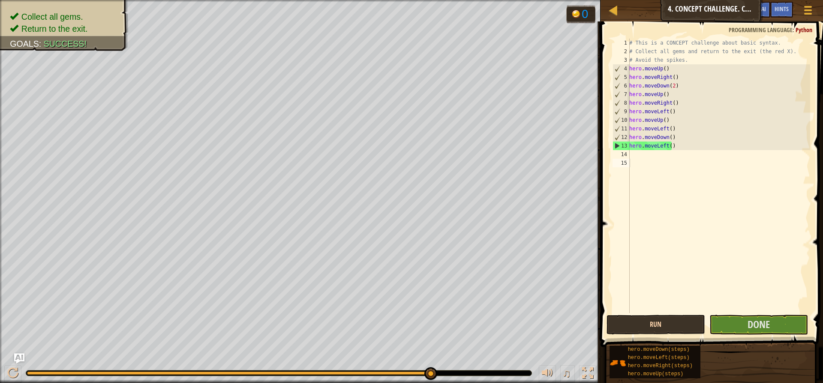
drag, startPoint x: 727, startPoint y: 339, endPoint x: 679, endPoint y: 319, distance: 52.5
click at [725, 330] on button "Done" at bounding box center [758, 325] width 99 height 20
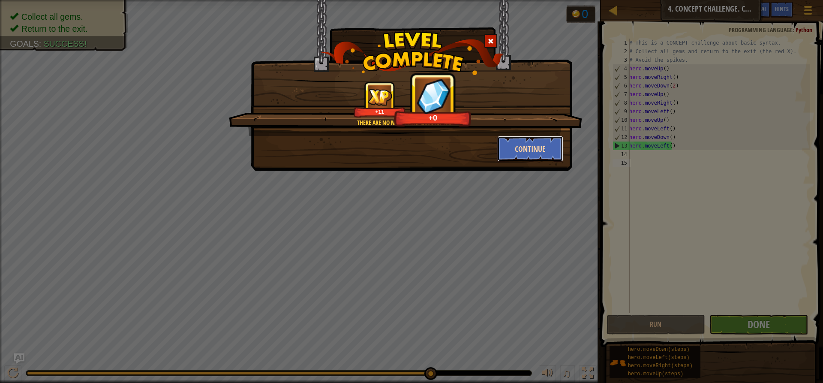
click at [517, 147] on button "Continue" at bounding box center [530, 149] width 66 height 26
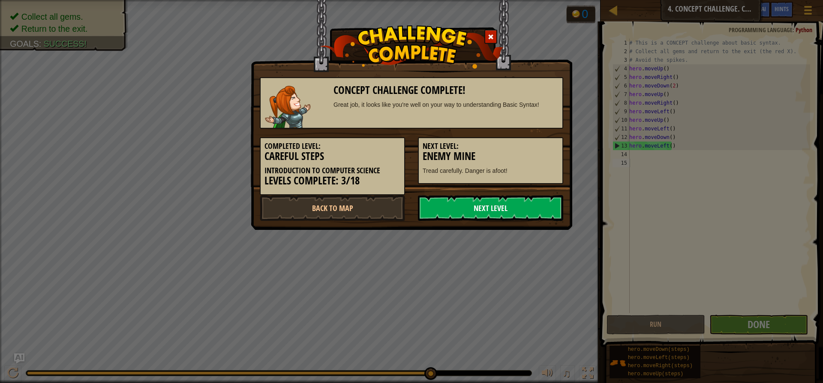
click at [487, 215] on link "Next Level" at bounding box center [490, 208] width 145 height 26
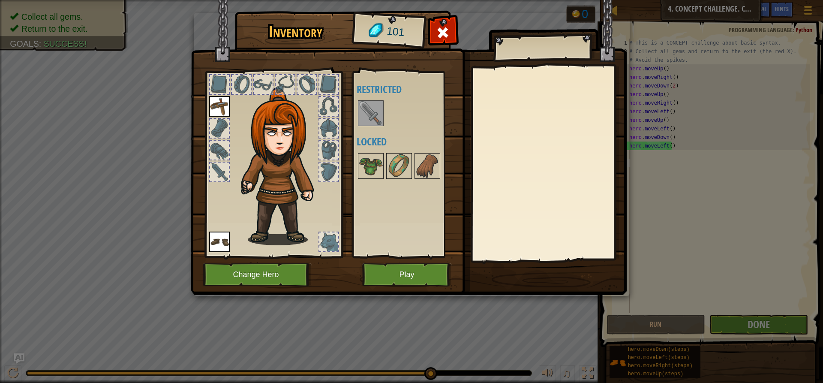
click at [378, 123] on img at bounding box center [371, 113] width 24 height 24
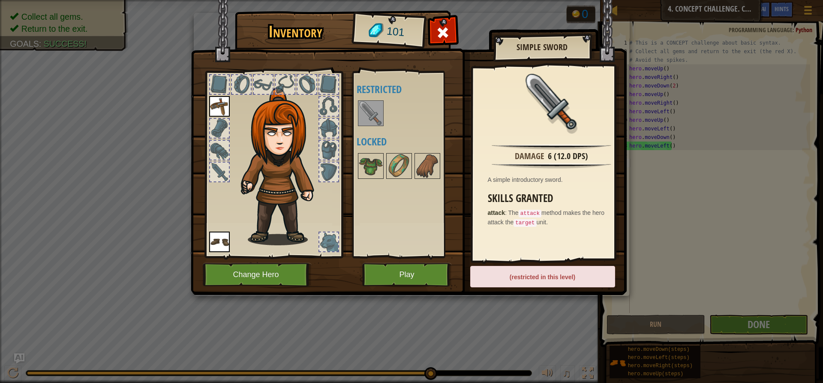
click at [376, 113] on img at bounding box center [371, 113] width 24 height 24
click at [520, 289] on div "Equip Unequip Subscribe to Unlock! (restricted in this level)" at bounding box center [542, 281] width 145 height 30
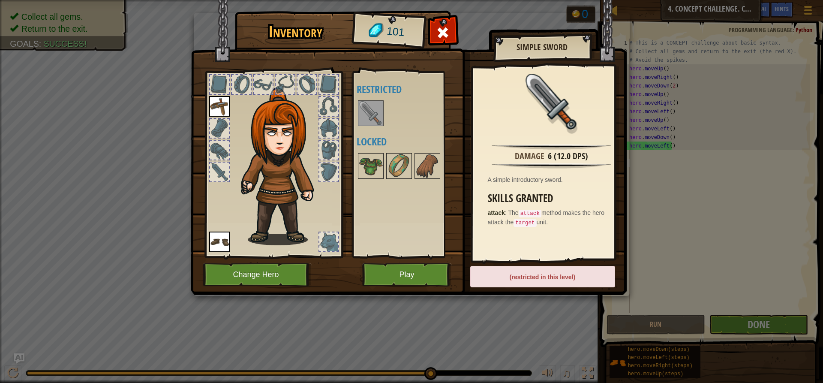
click at [519, 281] on div "(restricted in this level)" at bounding box center [542, 276] width 145 height 21
drag, startPoint x: 519, startPoint y: 279, endPoint x: 425, endPoint y: 254, distance: 97.0
click at [519, 278] on div "(restricted in this level)" at bounding box center [542, 276] width 145 height 21
click at [402, 273] on button "Play" at bounding box center [407, 275] width 90 height 24
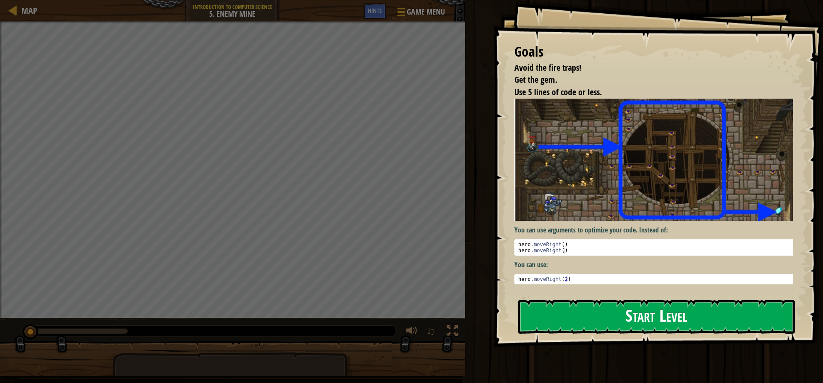
click at [608, 300] on button "Start Level" at bounding box center [656, 317] width 276 height 34
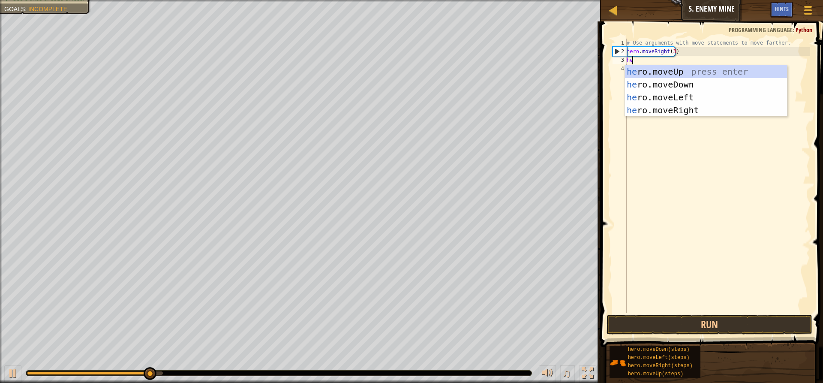
scroll to position [4, 0]
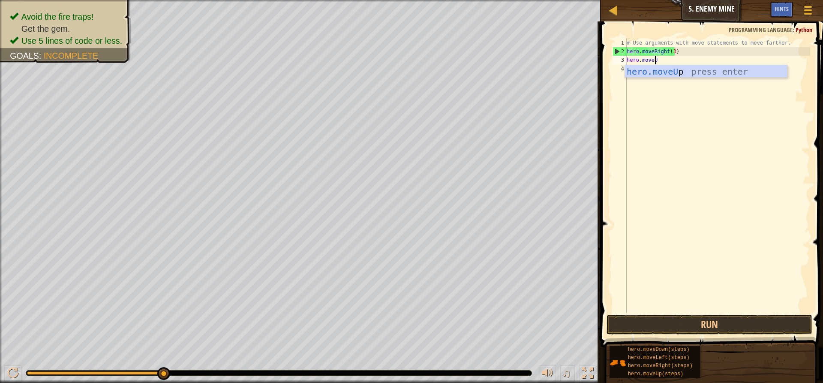
type textarea "hero.moveUp"
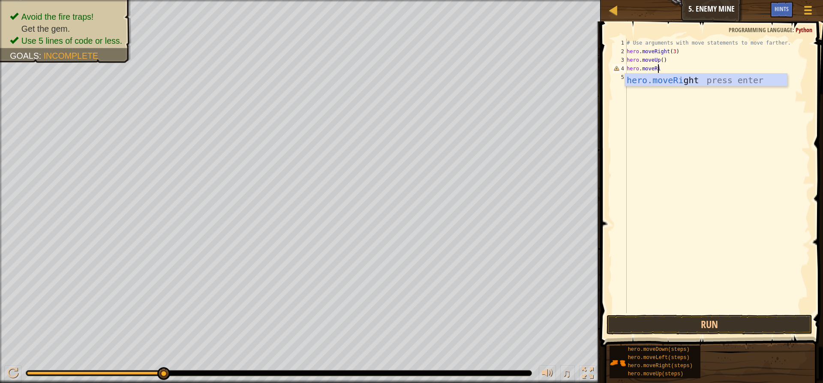
scroll to position [4, 2]
type textarea "hero.moveRi"
type textarea "hero.moveDown(3)"
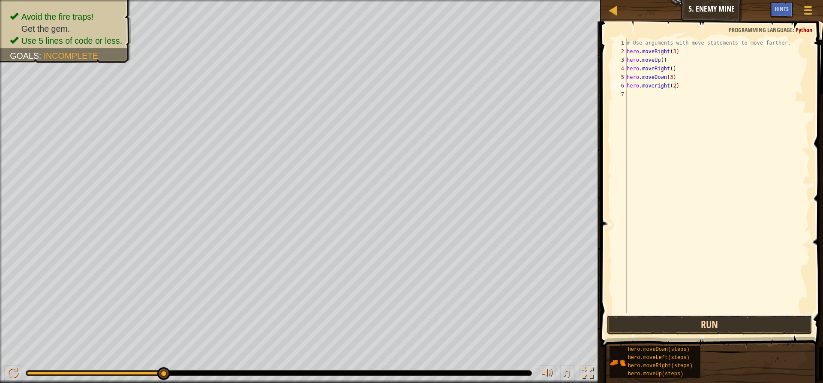
click at [714, 324] on button "Run" at bounding box center [710, 325] width 206 height 20
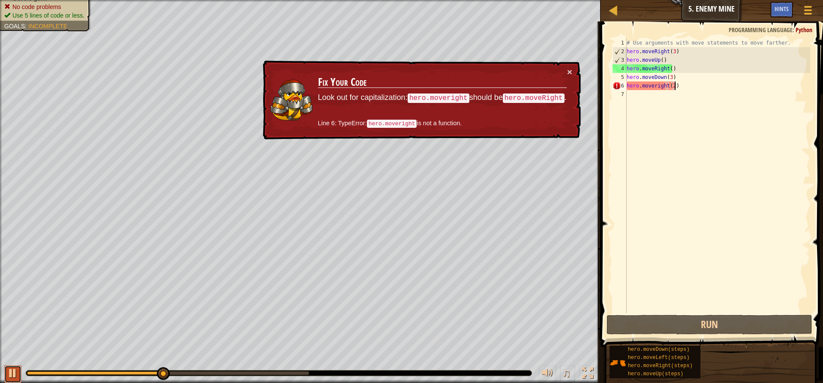
drag, startPoint x: 11, startPoint y: 367, endPoint x: 20, endPoint y: 368, distance: 9.0
click at [12, 367] on div at bounding box center [12, 372] width 11 height 11
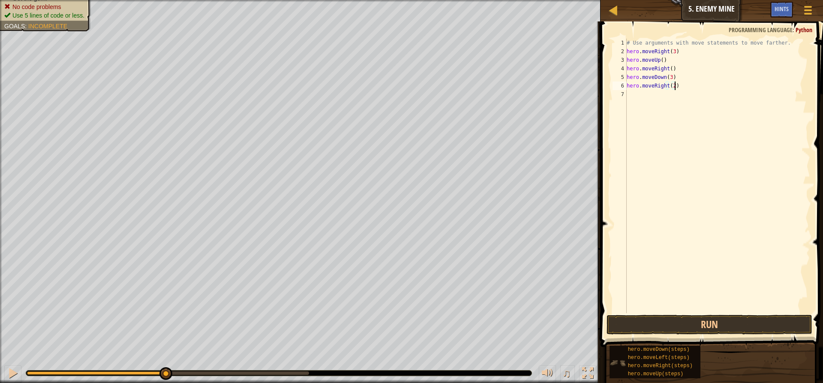
type textarea "hero.moveRight(2)"
click at [683, 325] on button "Run" at bounding box center [710, 325] width 206 height 20
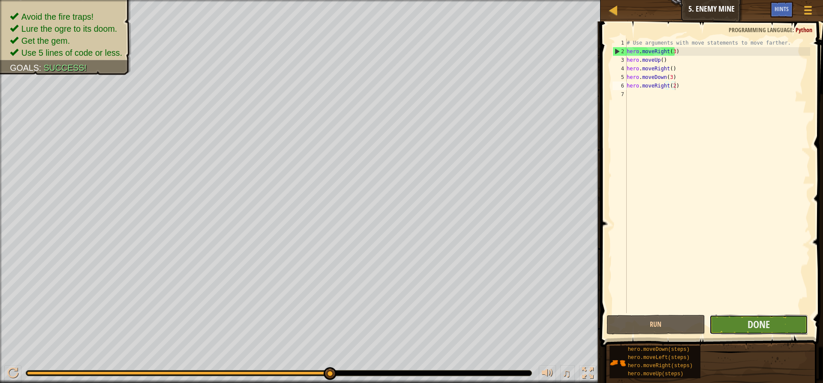
click at [721, 319] on button "Done" at bounding box center [758, 325] width 99 height 20
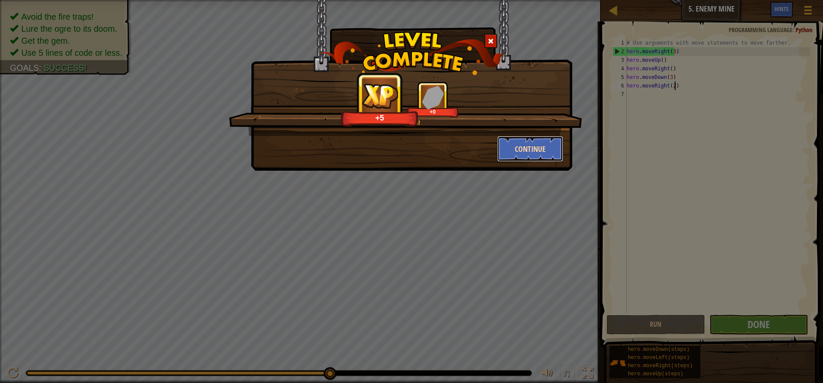
click at [538, 141] on button "Continue" at bounding box center [530, 149] width 66 height 26
